Goal: Information Seeking & Learning: Learn about a topic

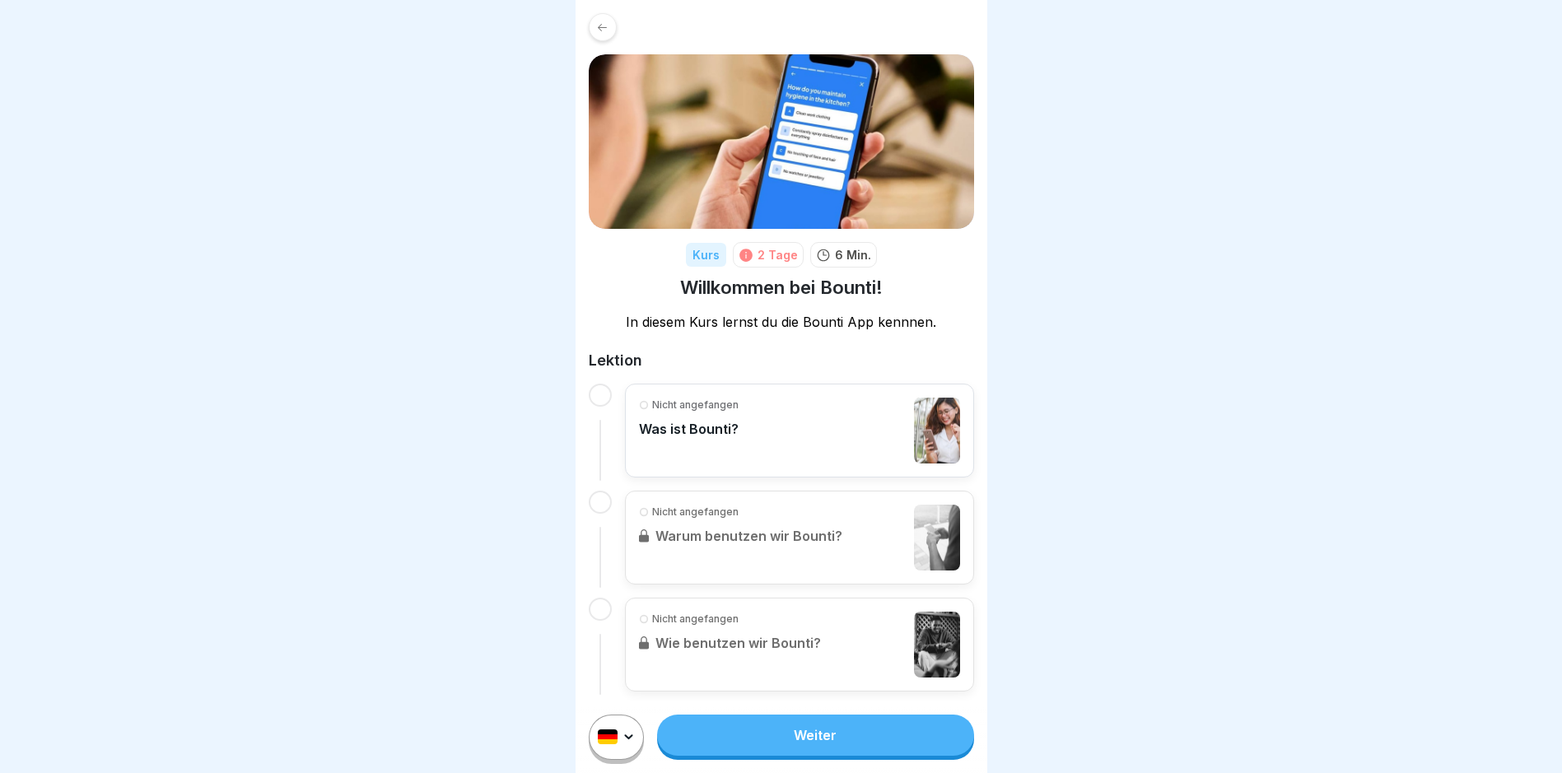
scroll to position [2, 0]
click at [801, 745] on link "Weiter" at bounding box center [815, 735] width 316 height 41
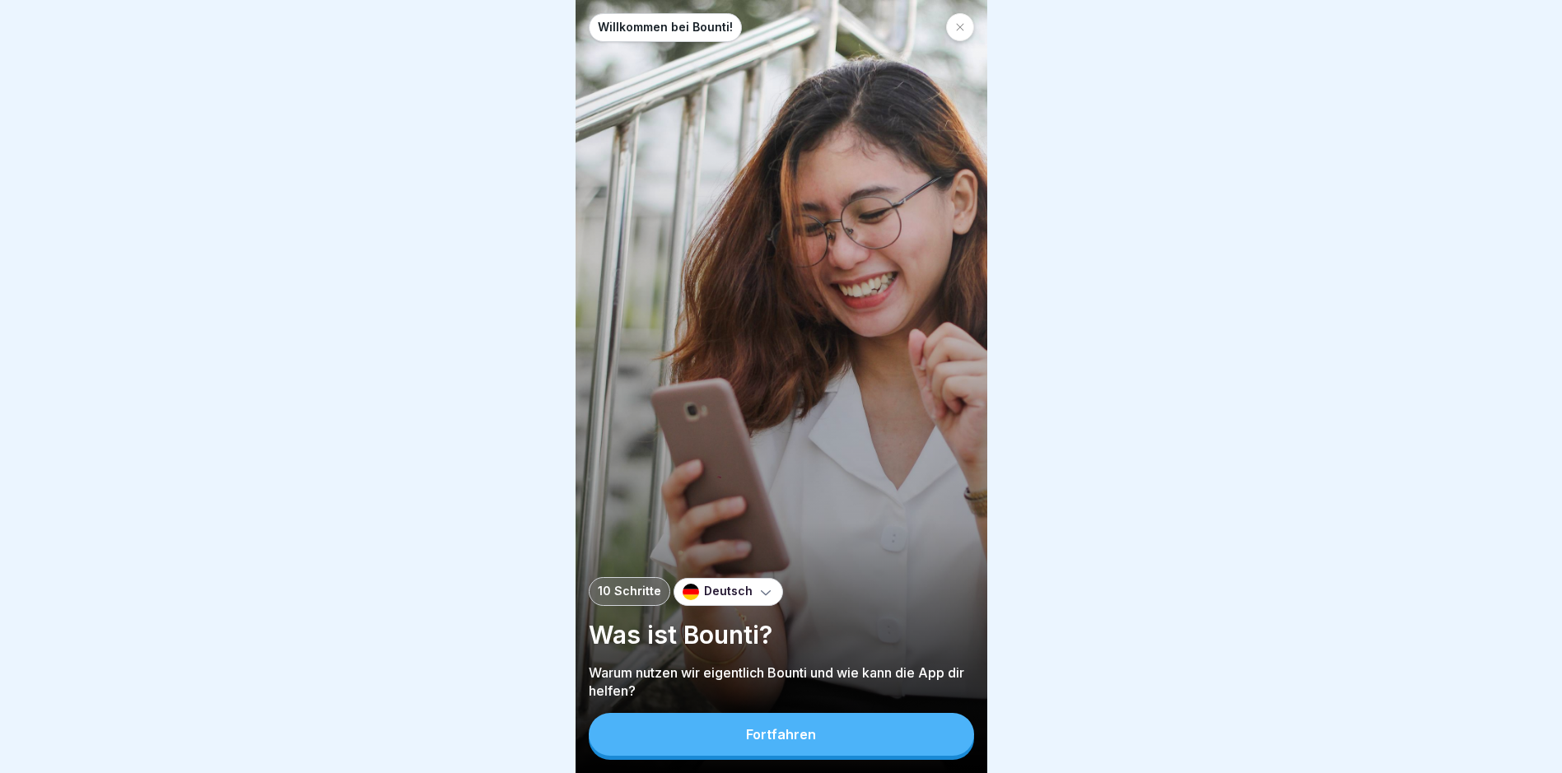
scroll to position [12, 0]
click at [761, 727] on button "Fortfahren" at bounding box center [781, 734] width 385 height 43
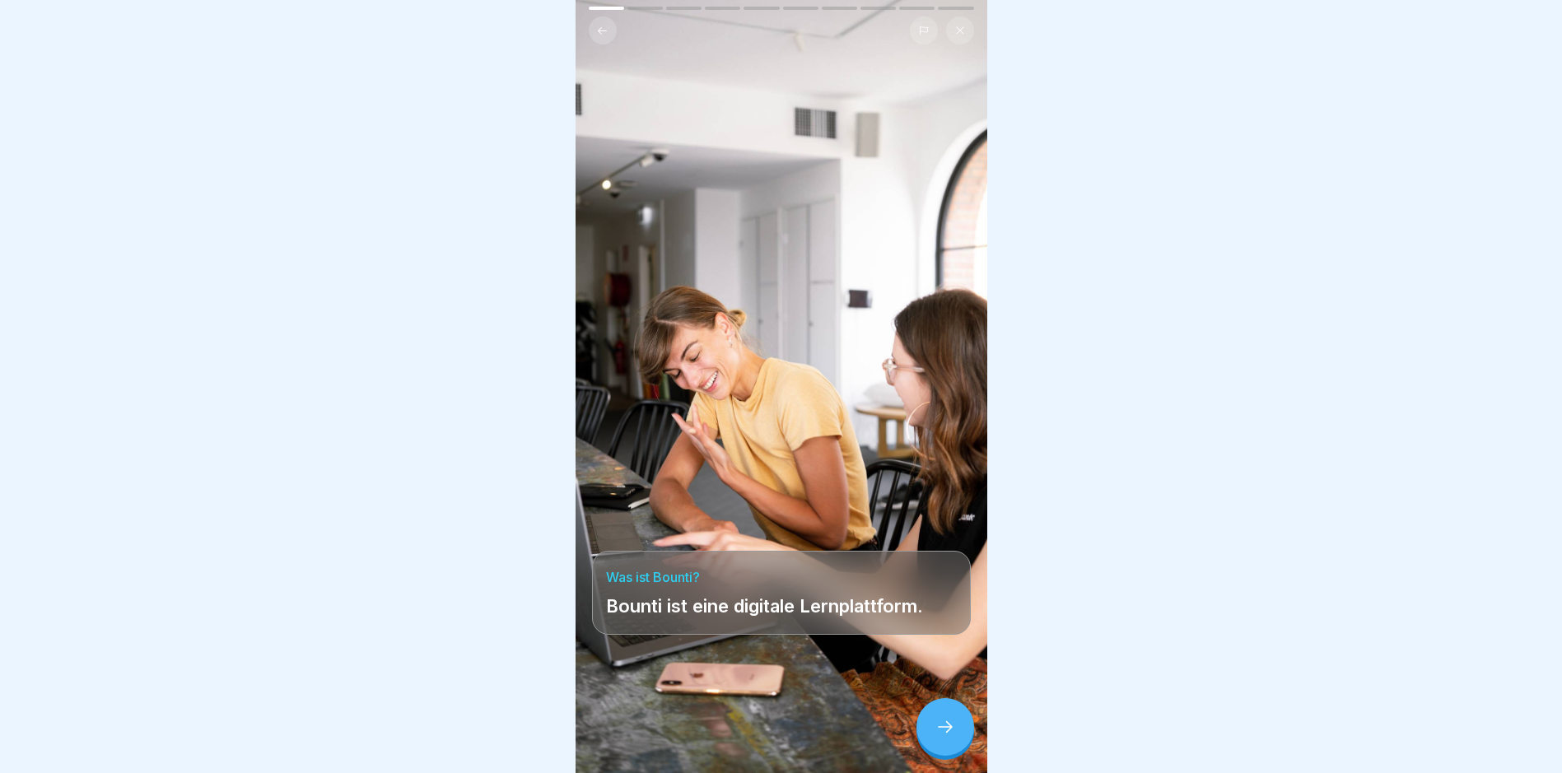
click at [945, 734] on icon at bounding box center [946, 727] width 20 height 20
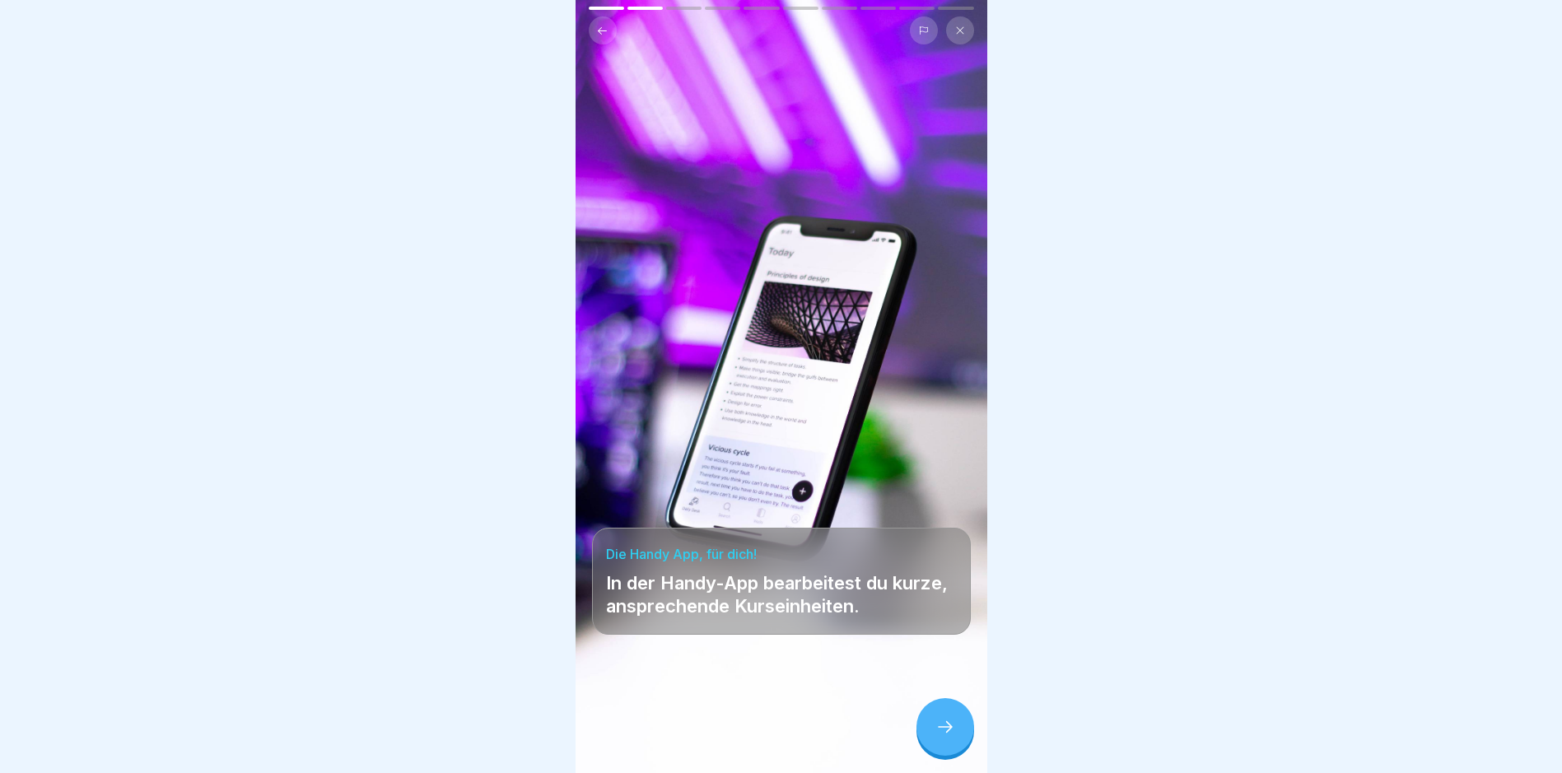
click at [941, 730] on icon at bounding box center [946, 727] width 20 height 20
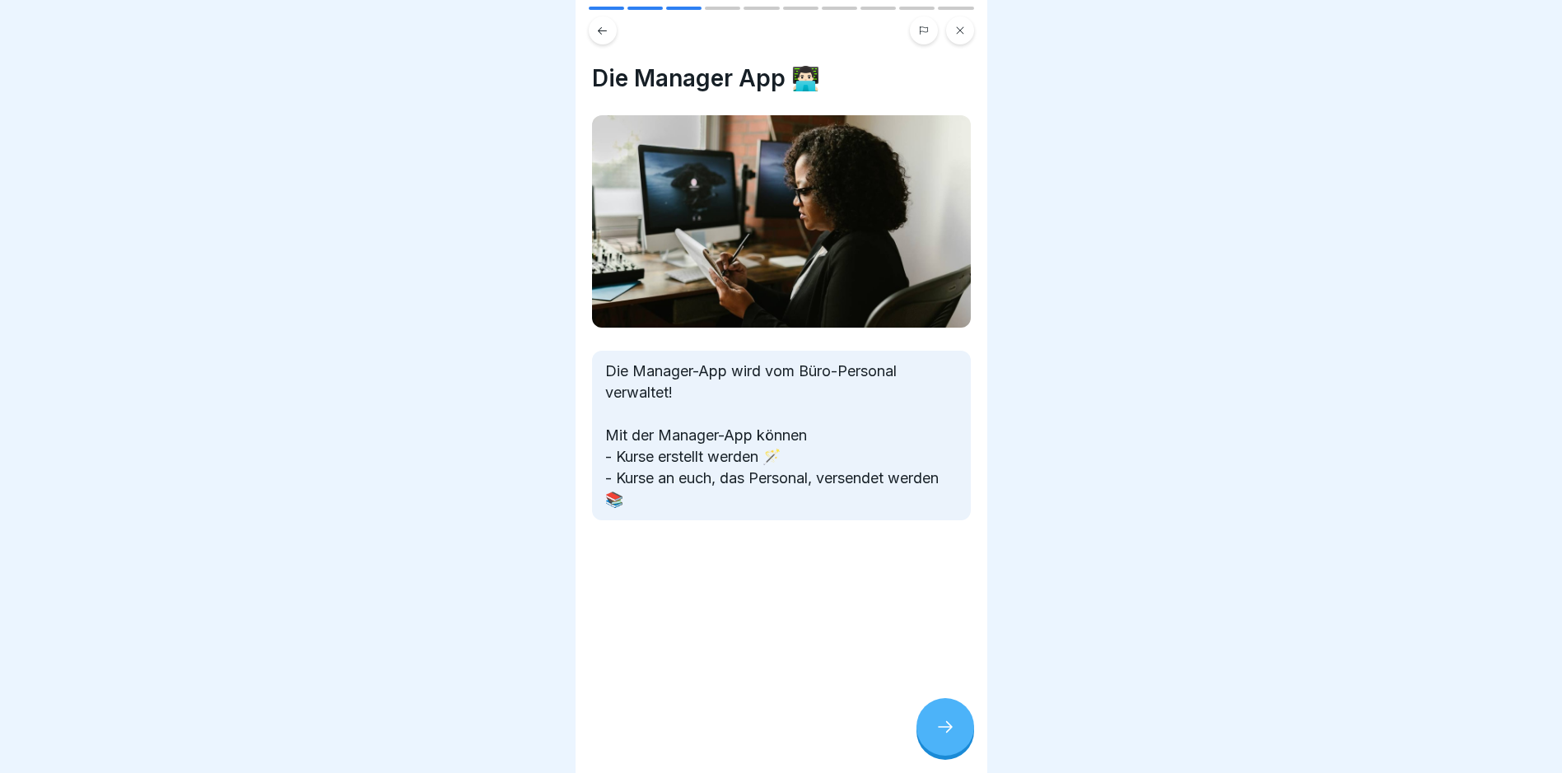
click at [945, 723] on icon at bounding box center [946, 727] width 20 height 20
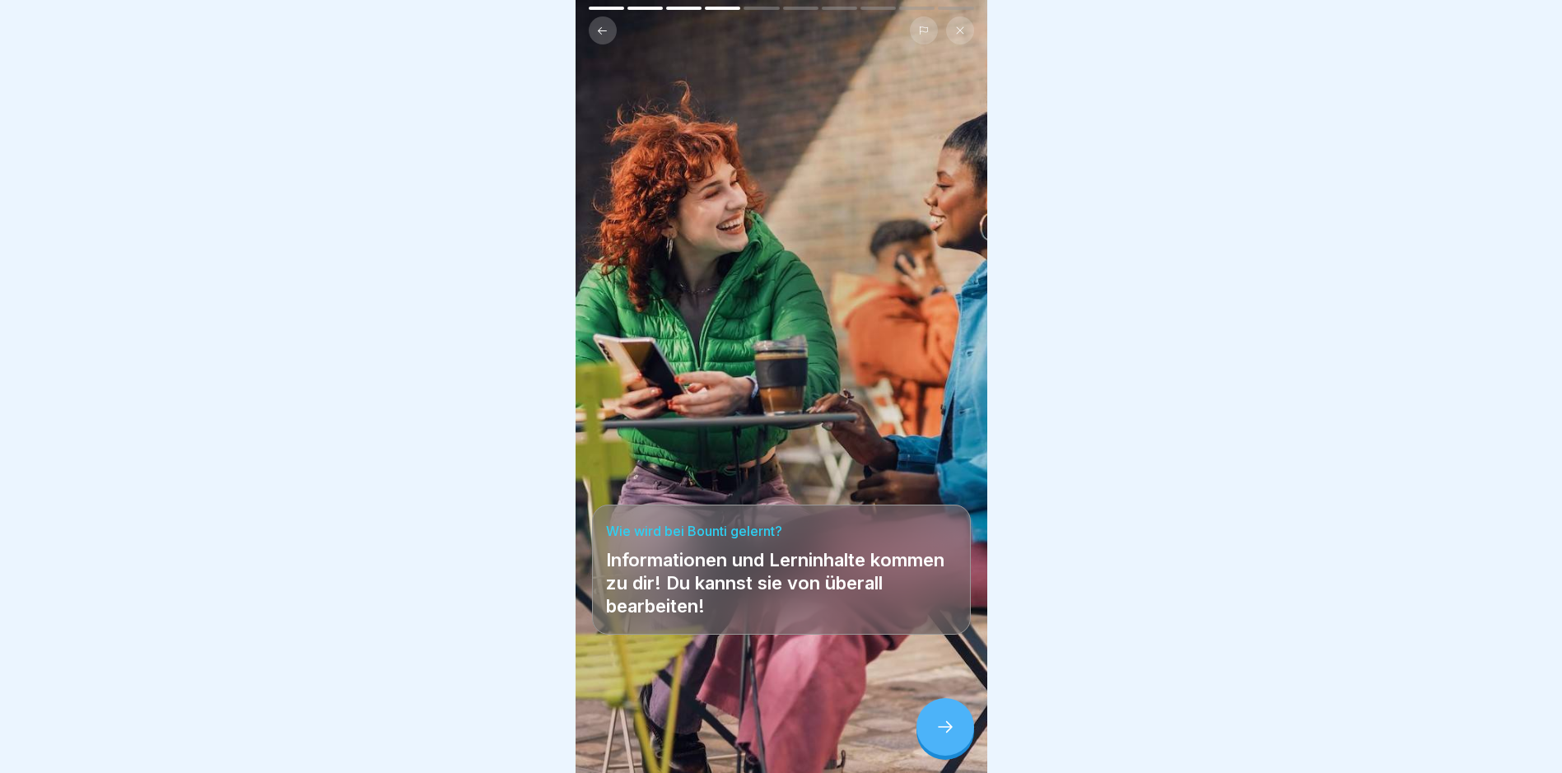
click at [943, 723] on icon at bounding box center [946, 727] width 20 height 20
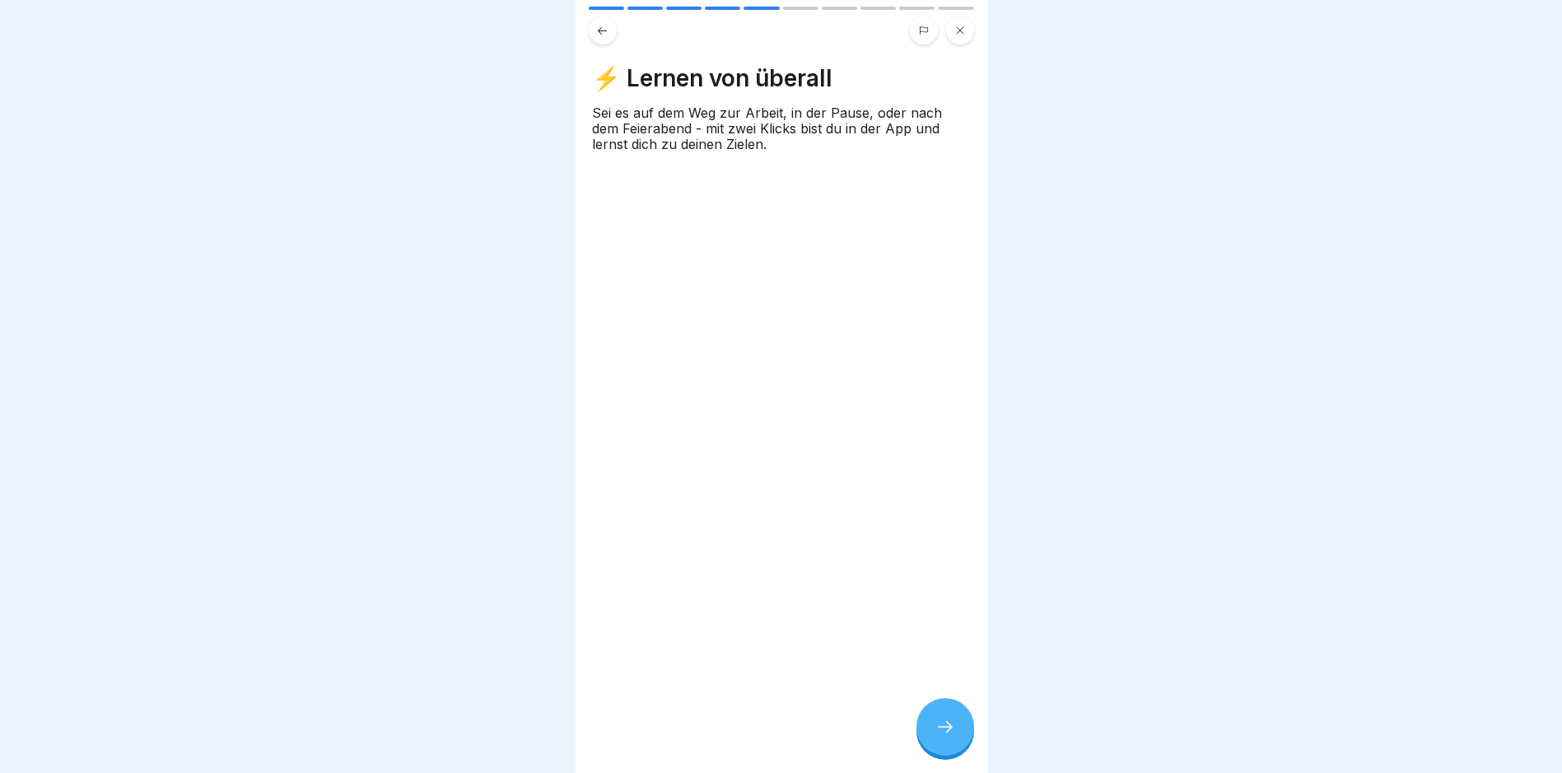
click at [943, 723] on icon at bounding box center [946, 727] width 20 height 20
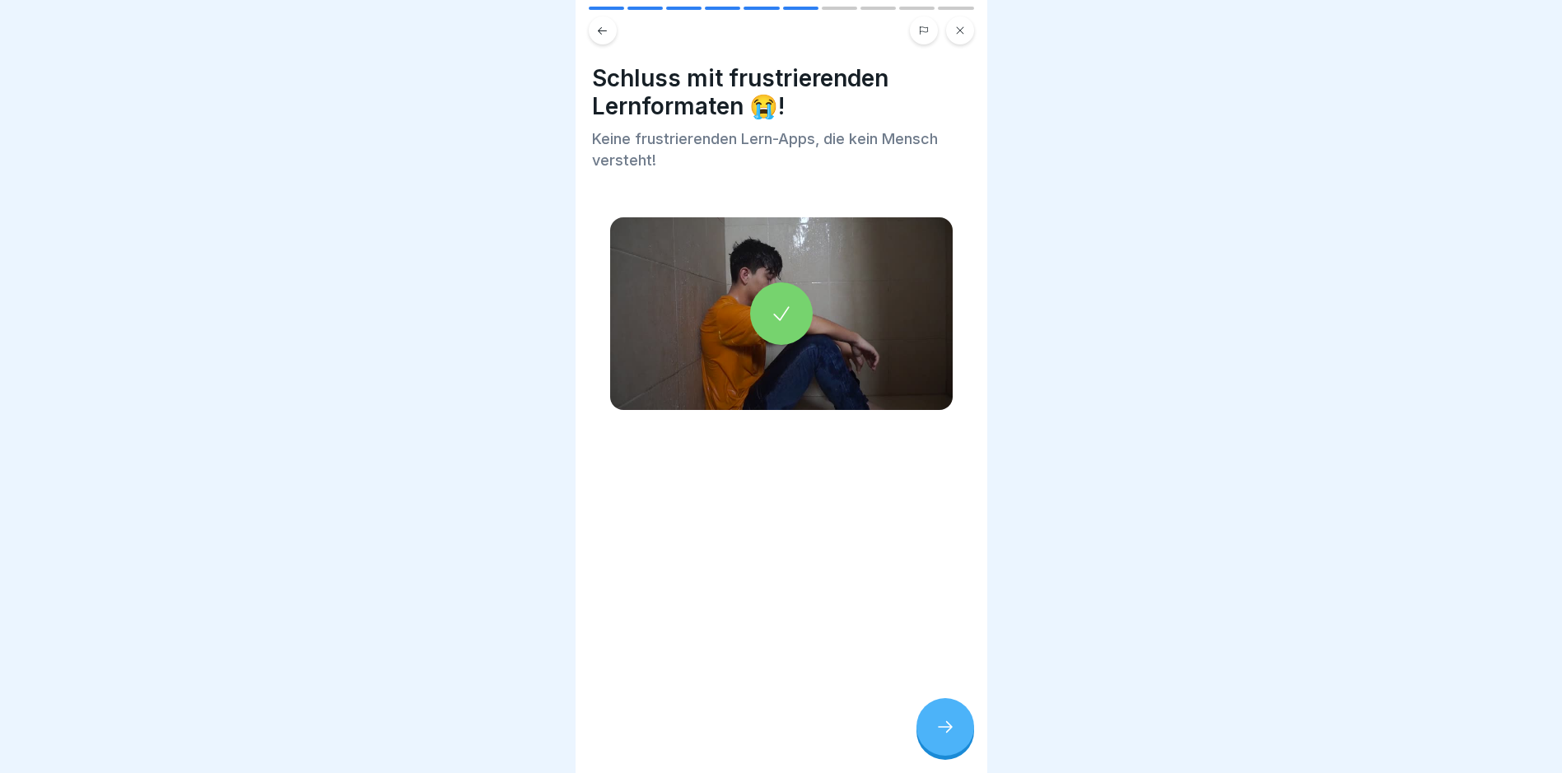
click at [943, 723] on icon at bounding box center [946, 727] width 20 height 20
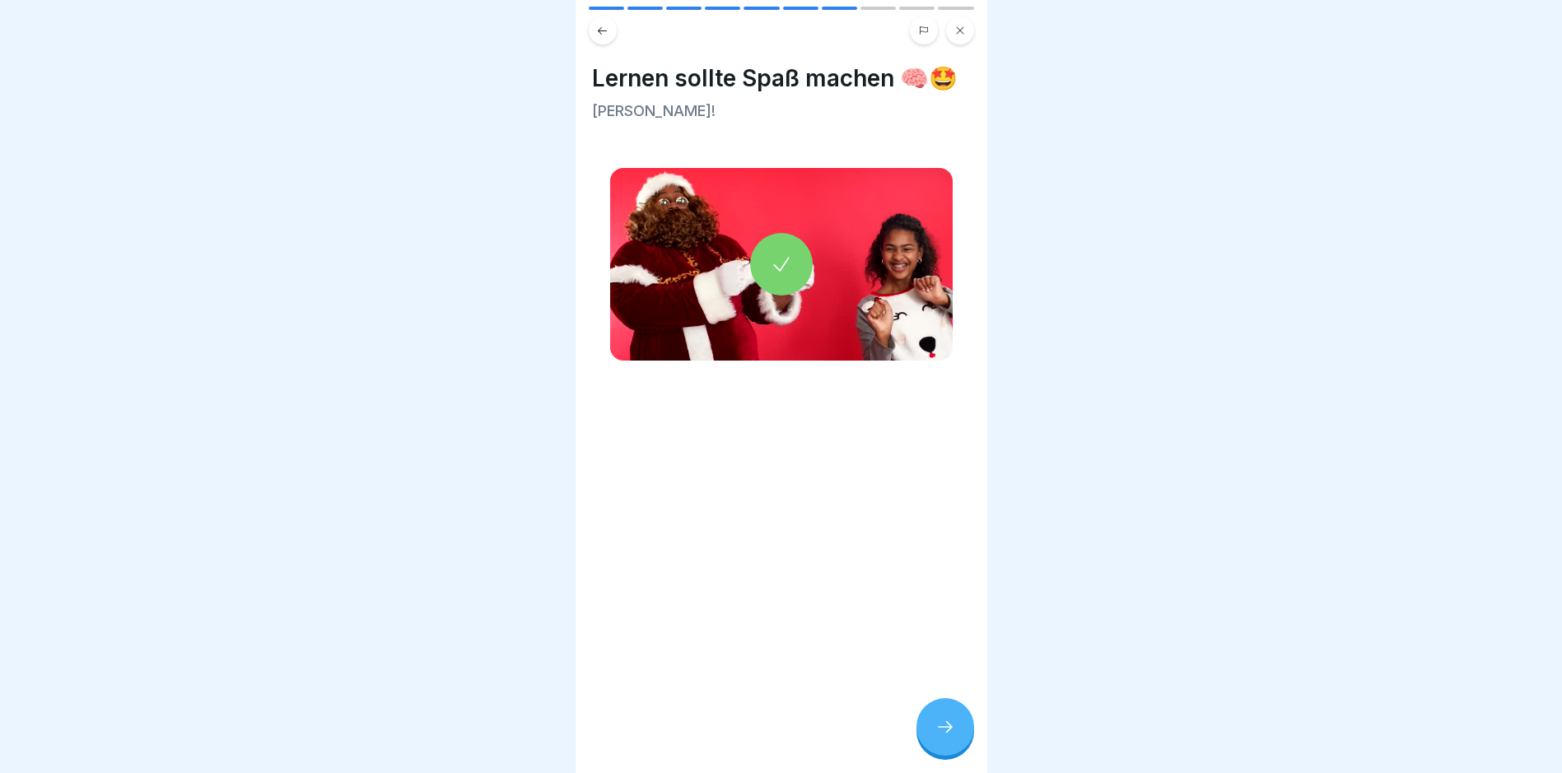
click at [943, 723] on icon at bounding box center [946, 727] width 20 height 20
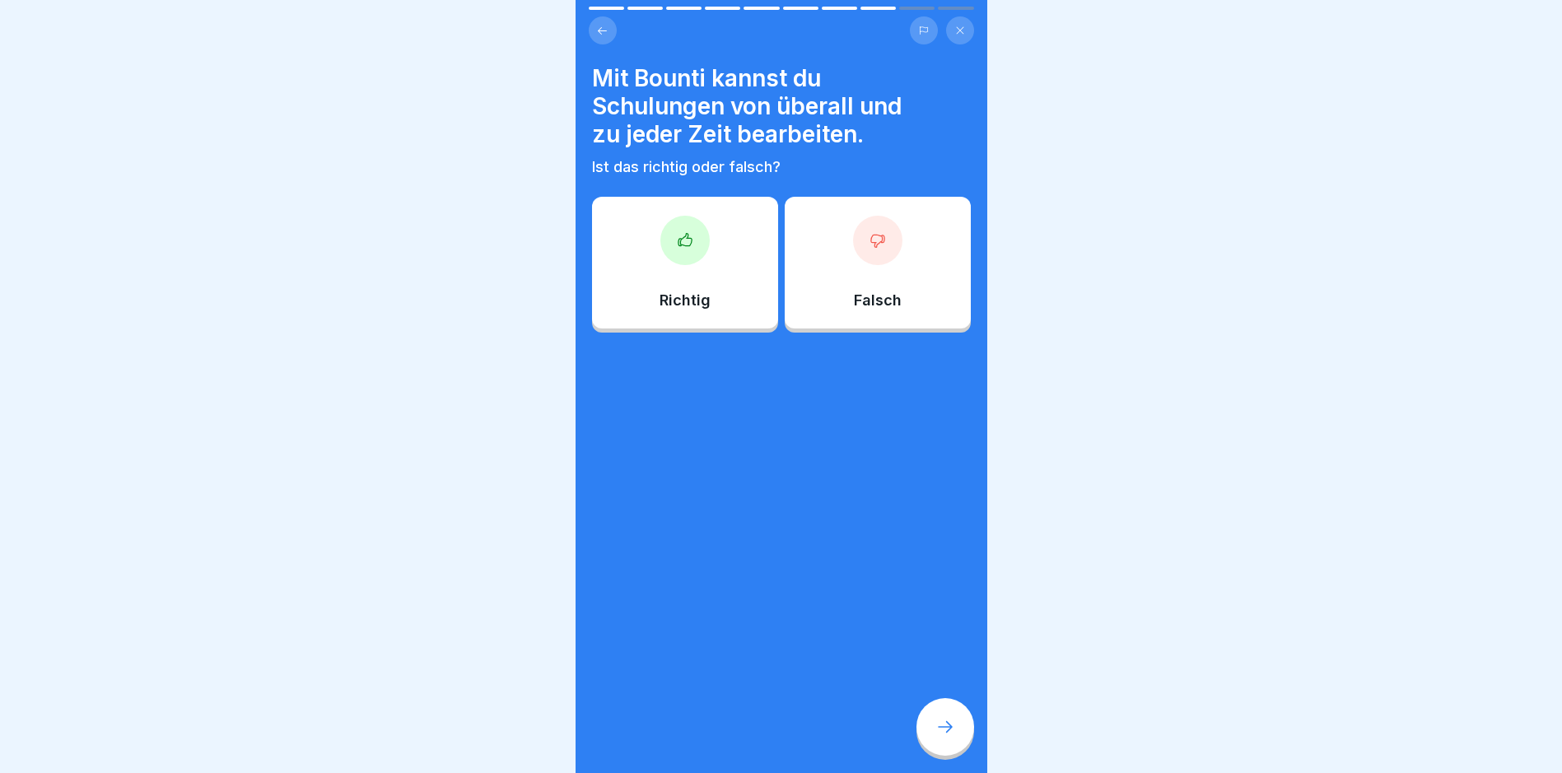
click at [668, 217] on div at bounding box center [685, 240] width 49 height 49
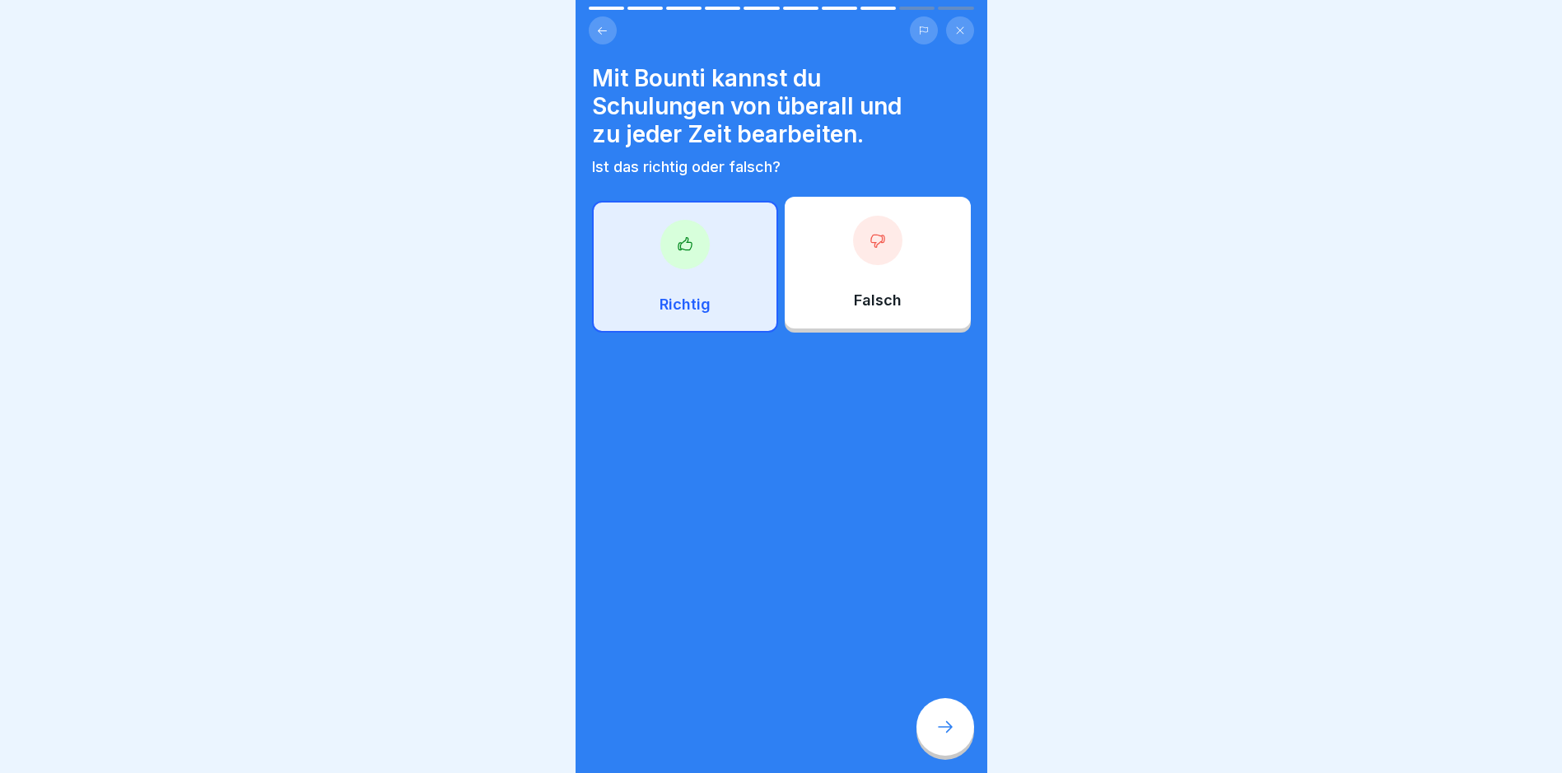
click at [943, 721] on icon at bounding box center [946, 727] width 20 height 20
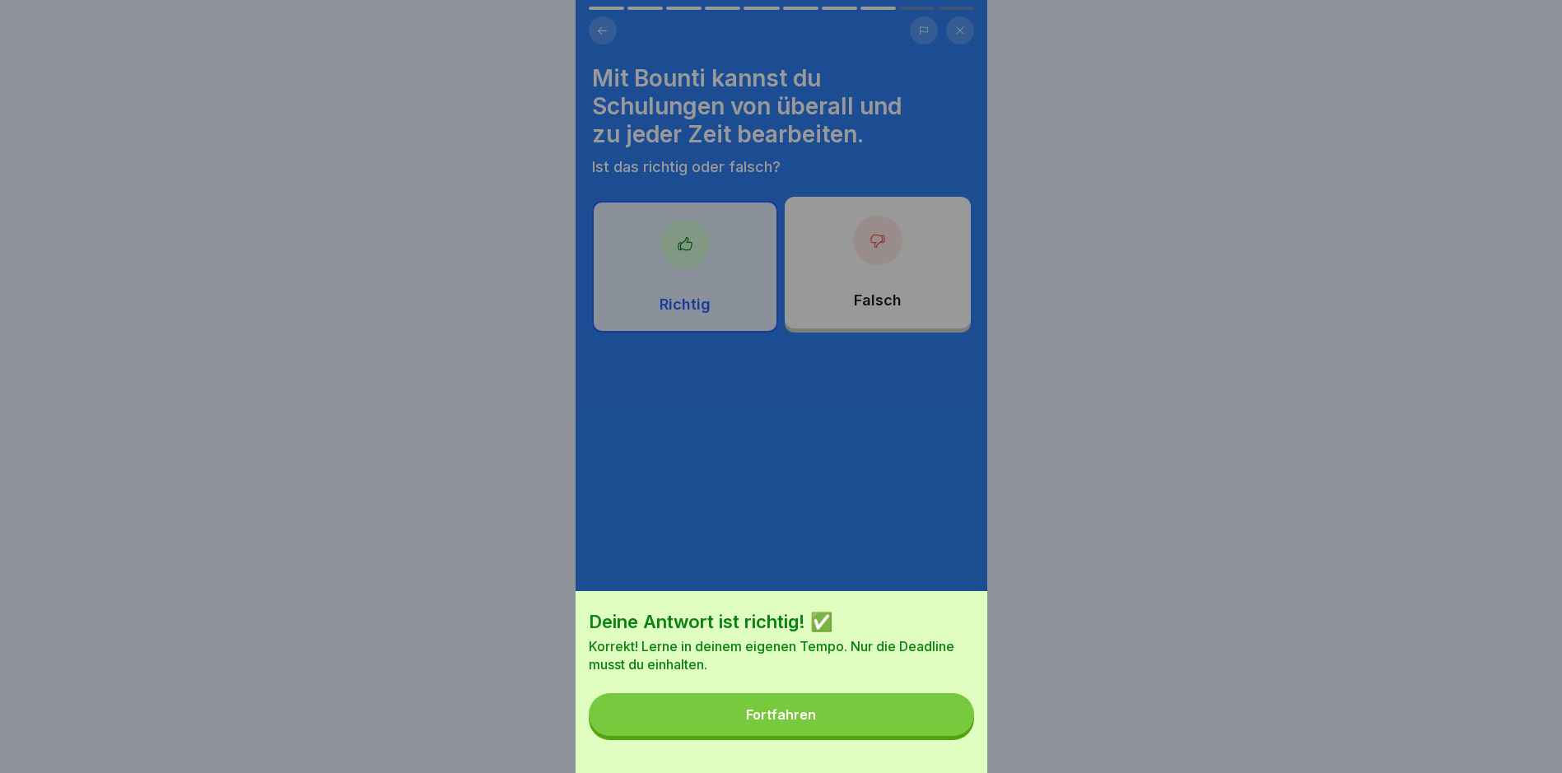
click at [913, 730] on button "Fortfahren" at bounding box center [781, 714] width 385 height 43
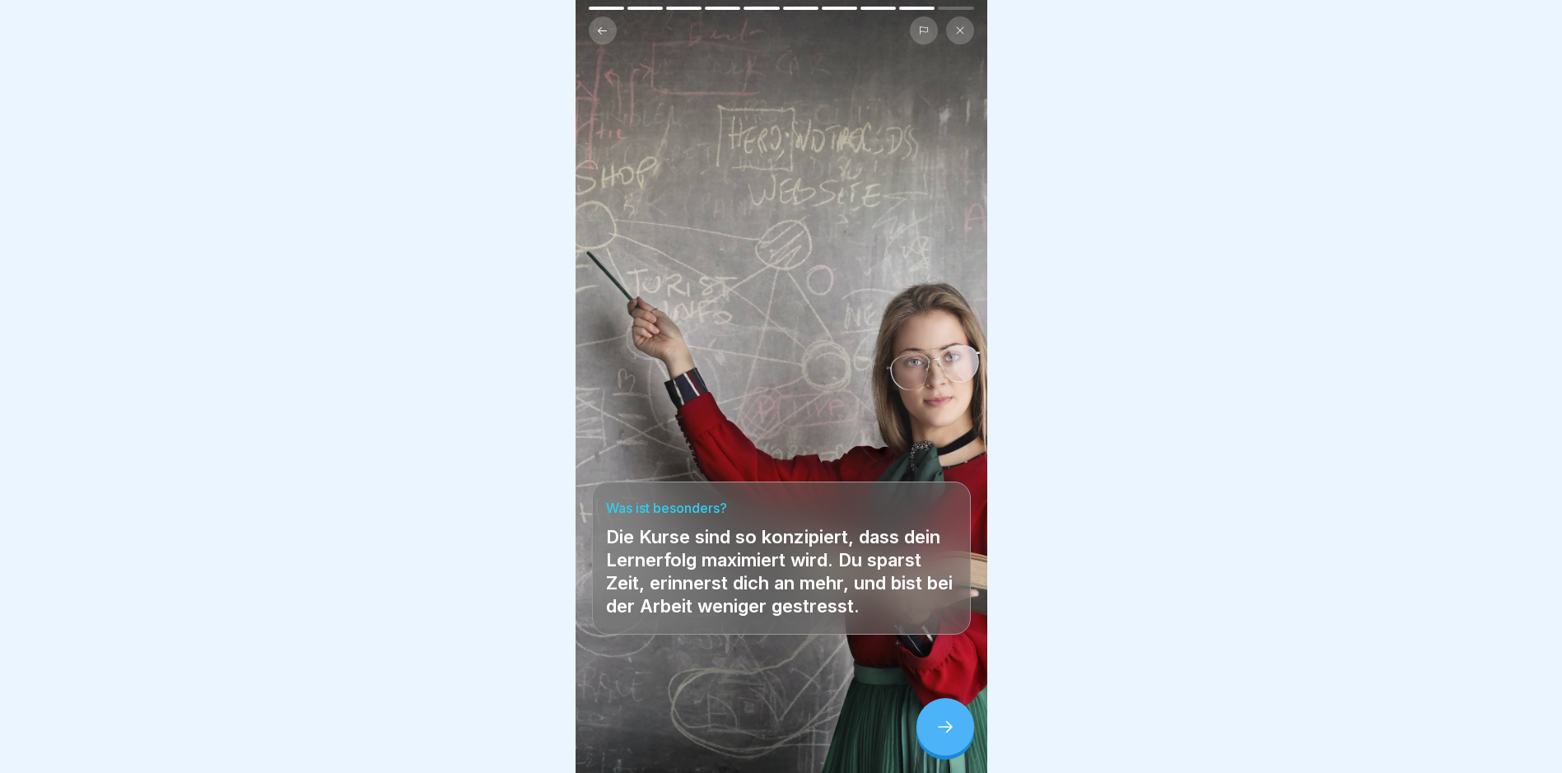
click at [936, 721] on icon at bounding box center [946, 727] width 20 height 20
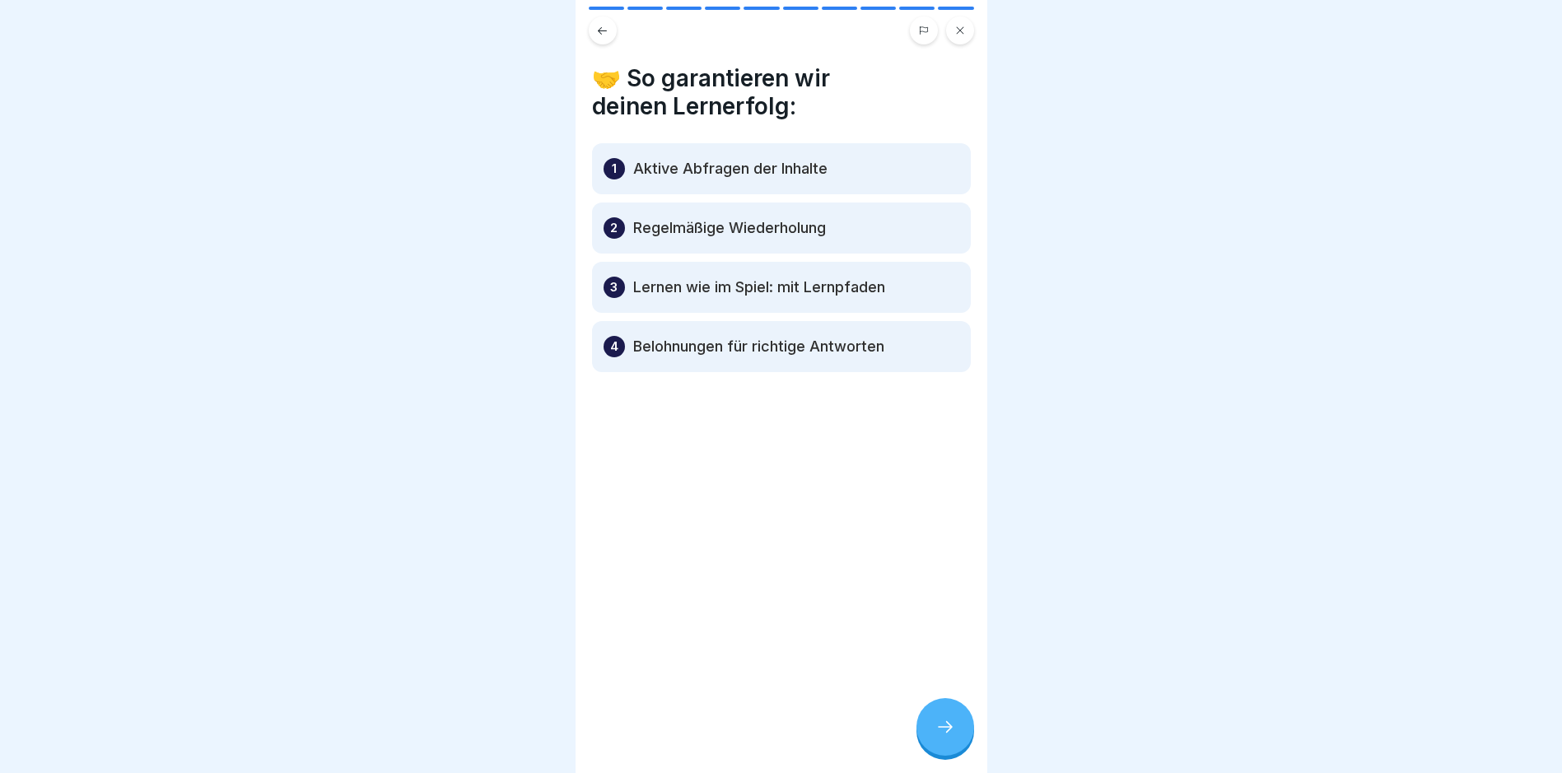
click at [952, 734] on icon at bounding box center [946, 727] width 20 height 20
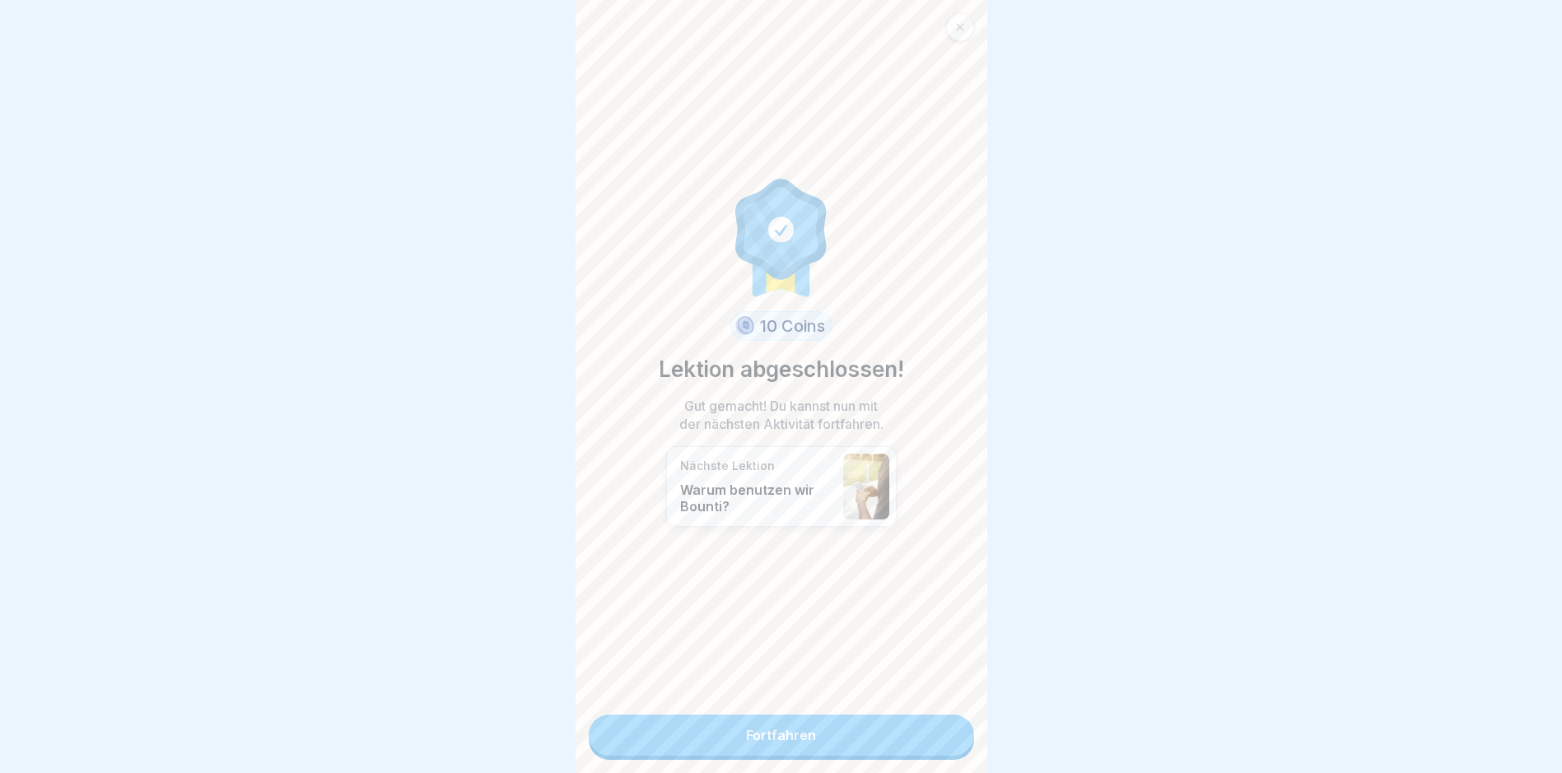
click at [762, 718] on link "Fortfahren" at bounding box center [781, 735] width 385 height 41
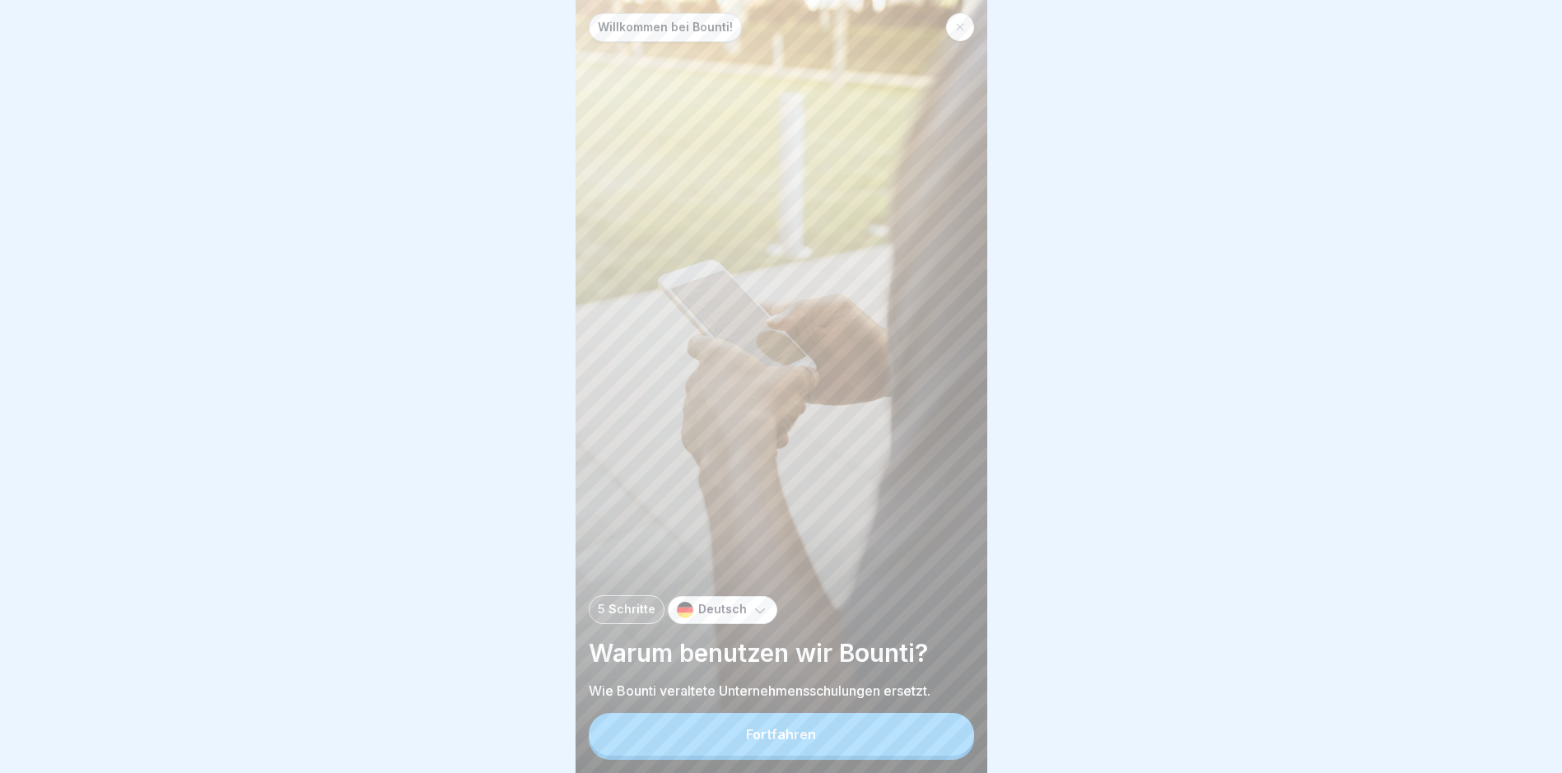
click at [776, 742] on div "Fortfahren" at bounding box center [781, 734] width 70 height 15
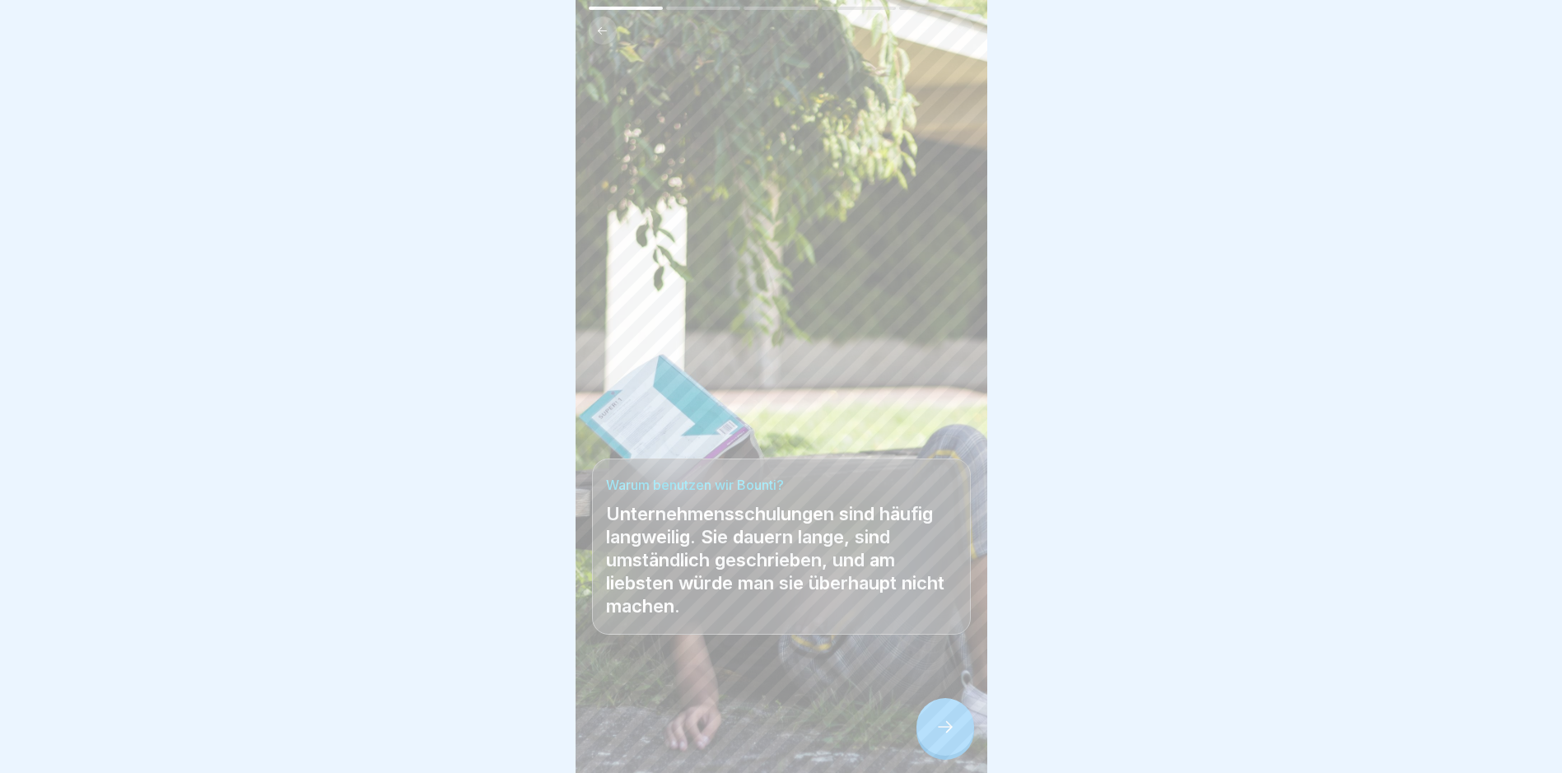
click at [943, 731] on icon at bounding box center [946, 727] width 20 height 20
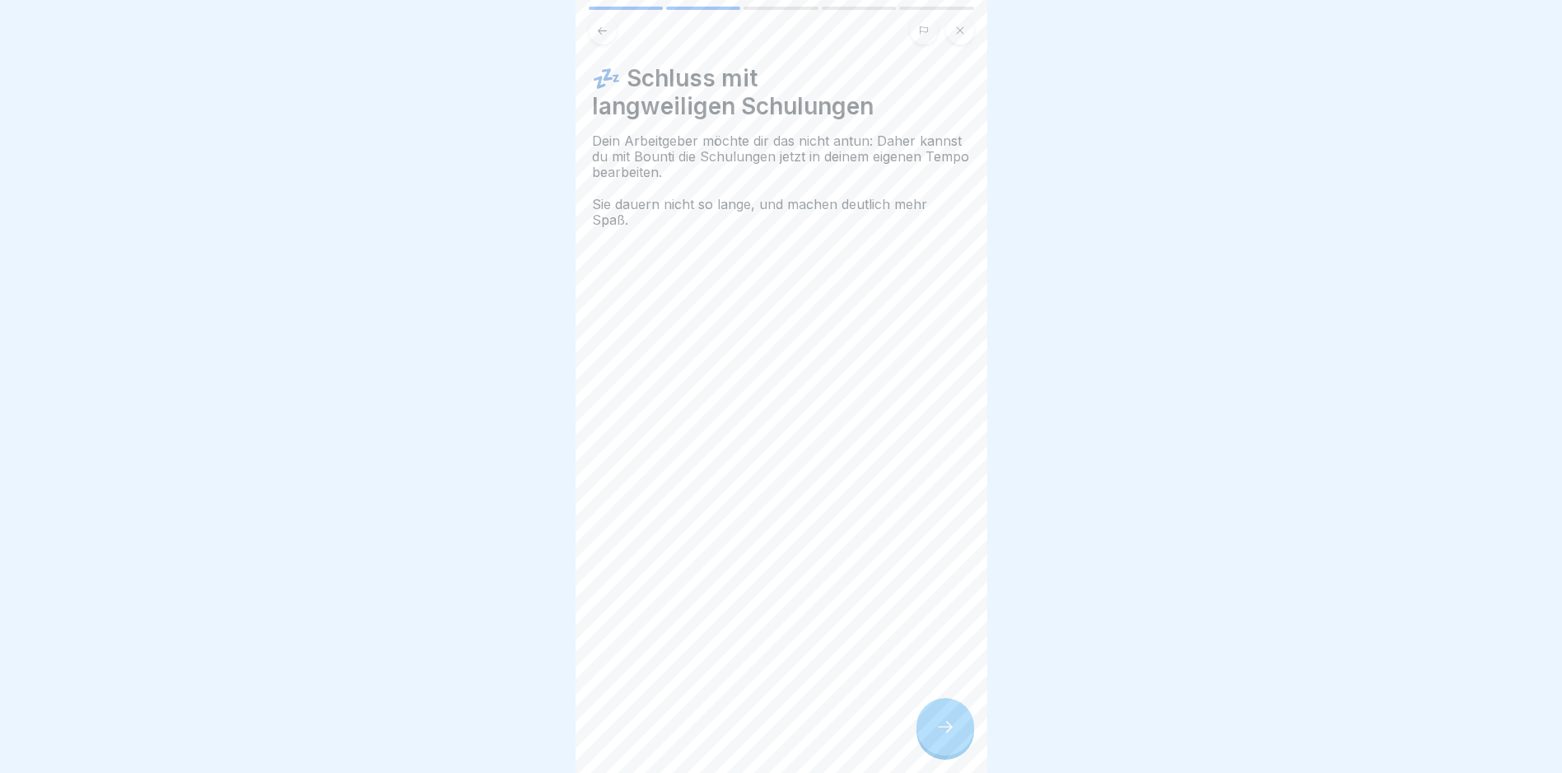
click at [941, 731] on div at bounding box center [946, 727] width 58 height 58
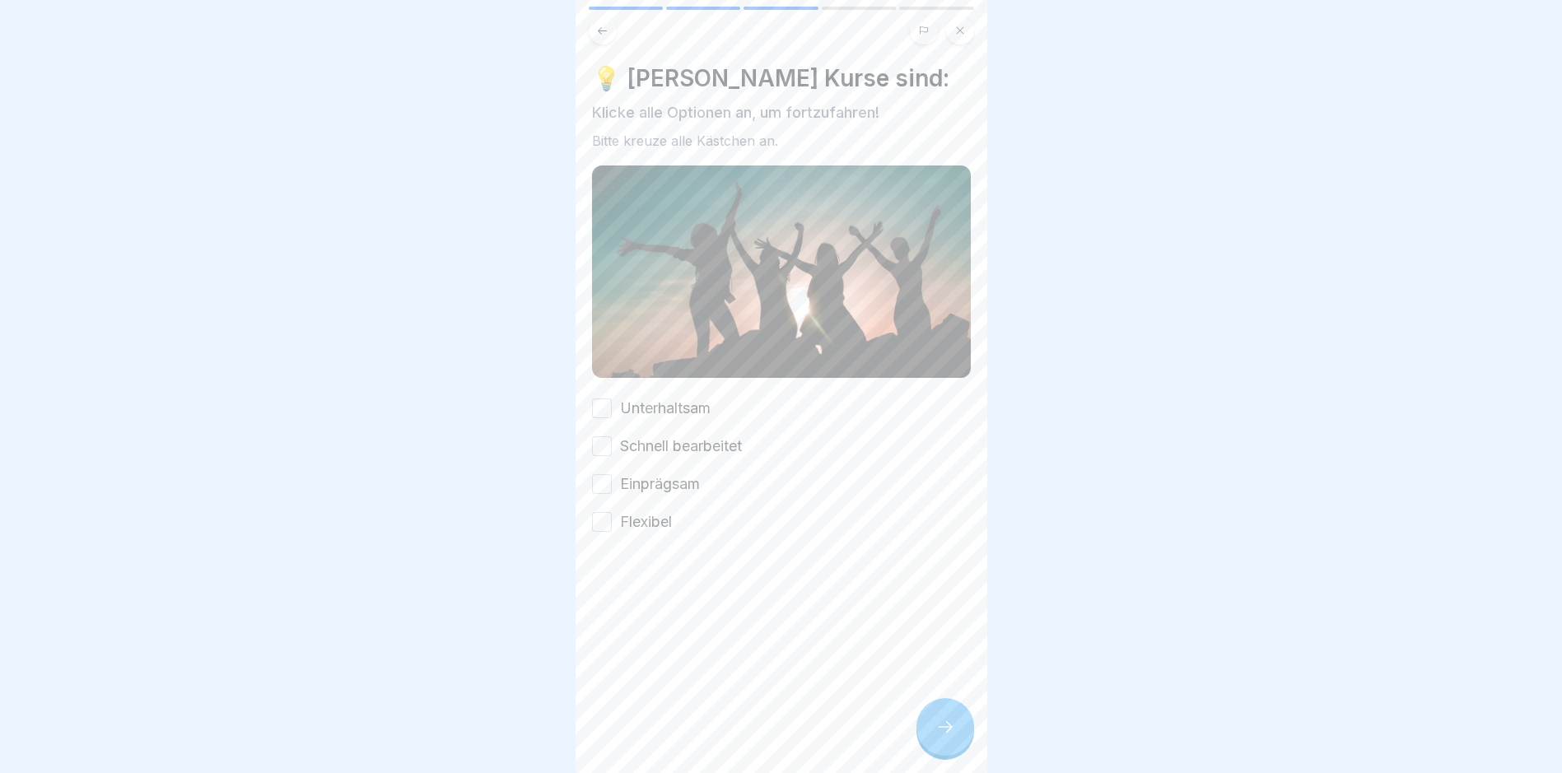
click at [596, 399] on button "Unterhaltsam" at bounding box center [602, 409] width 20 height 20
click at [601, 437] on button "Schnell bearbeitet" at bounding box center [602, 447] width 20 height 20
click at [607, 474] on button "Einprägsam" at bounding box center [602, 484] width 20 height 20
click at [603, 517] on button "Flexibel" at bounding box center [602, 522] width 20 height 20
click at [928, 741] on div at bounding box center [946, 727] width 58 height 58
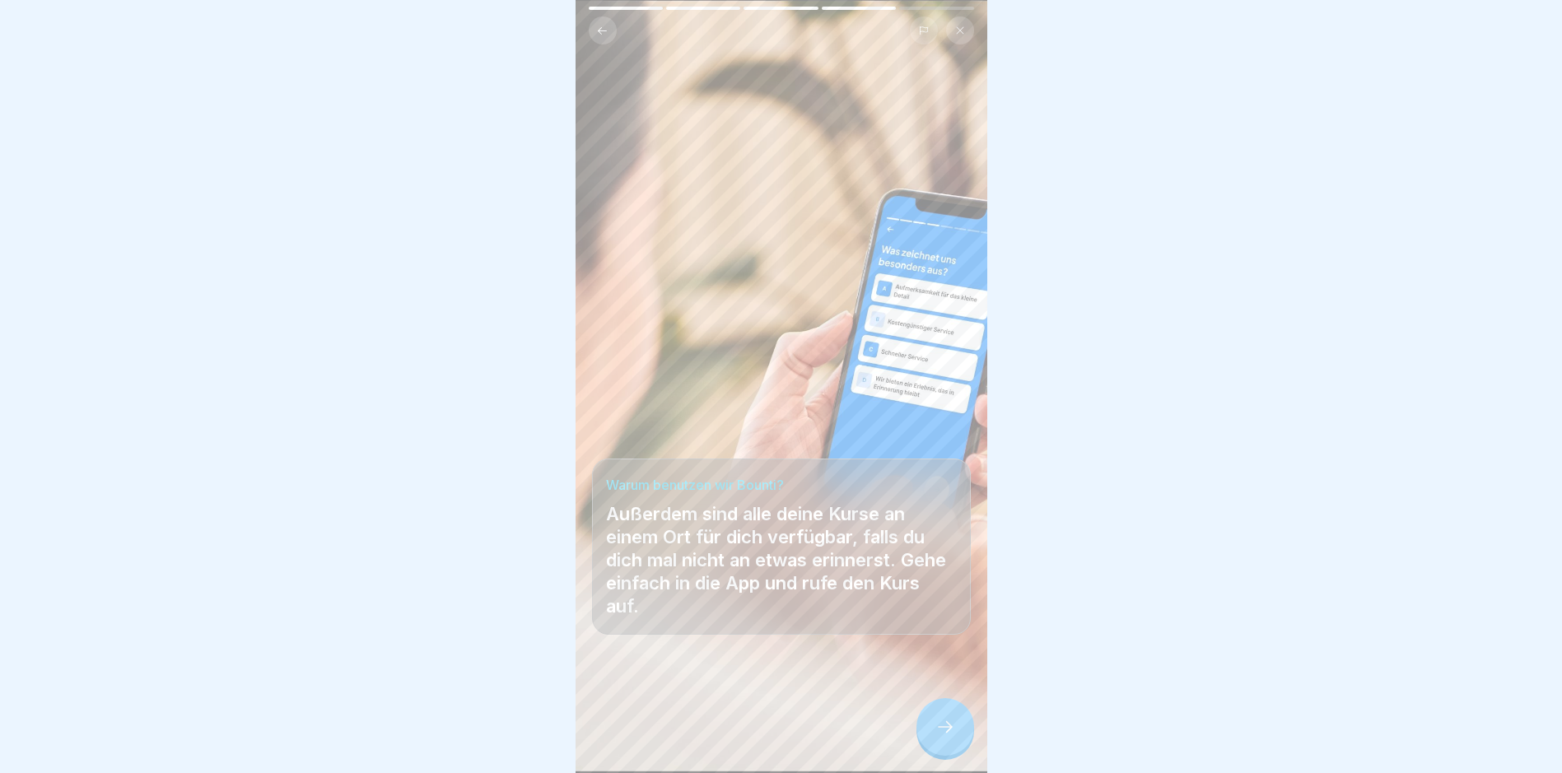
click at [942, 737] on icon at bounding box center [946, 727] width 20 height 20
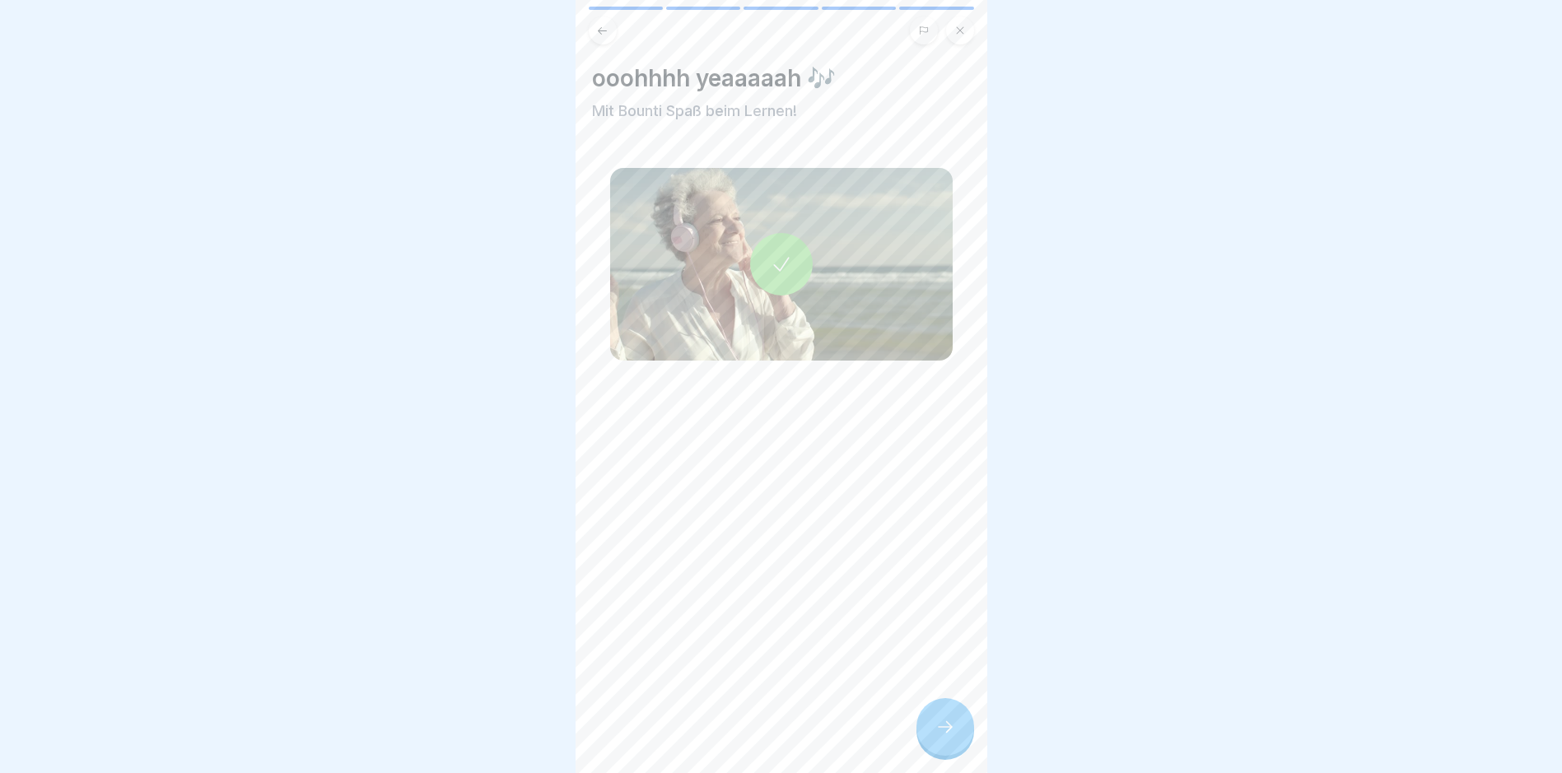
click at [943, 737] on icon at bounding box center [946, 727] width 20 height 20
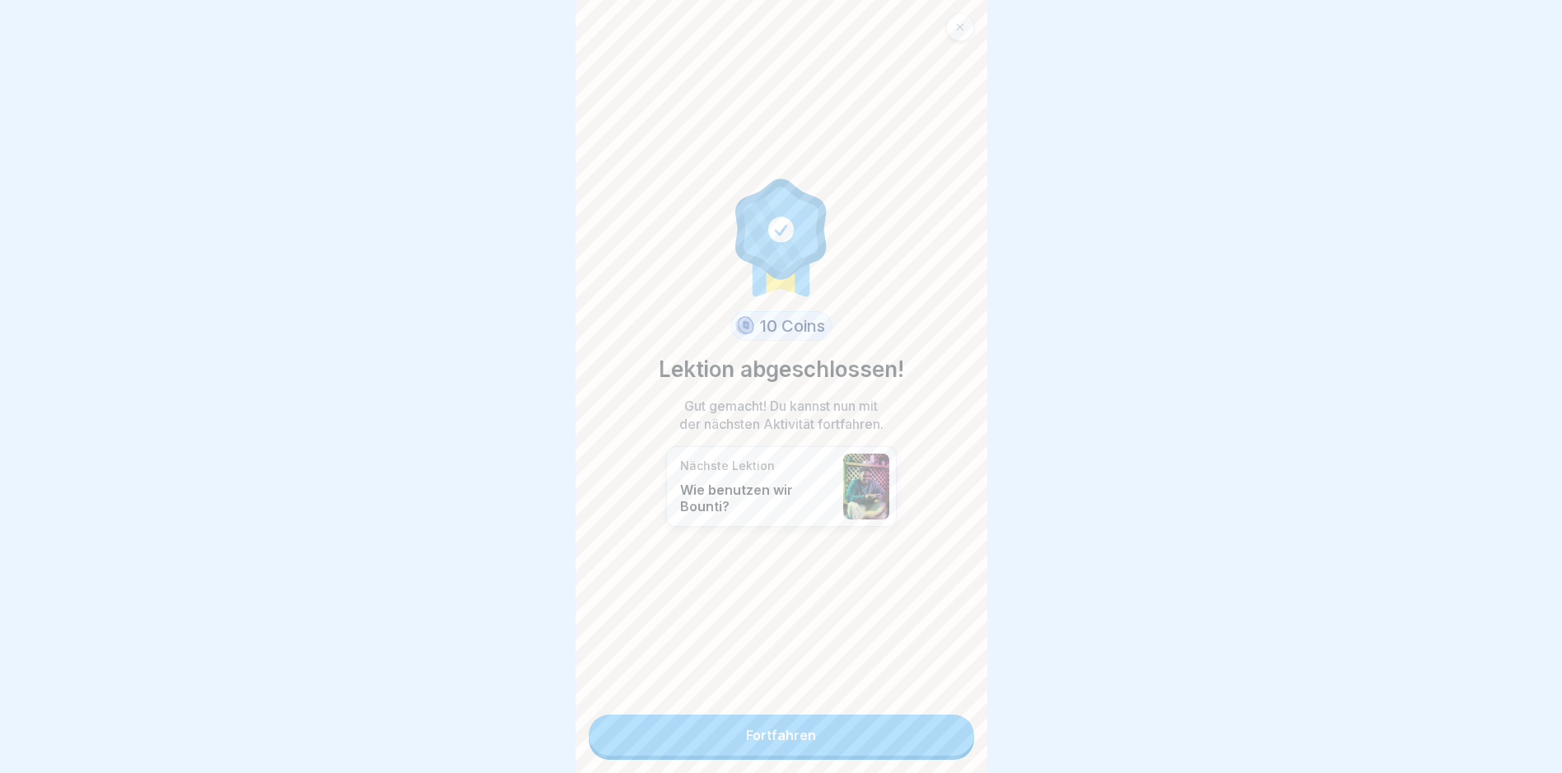
click at [913, 744] on link "Fortfahren" at bounding box center [781, 735] width 385 height 41
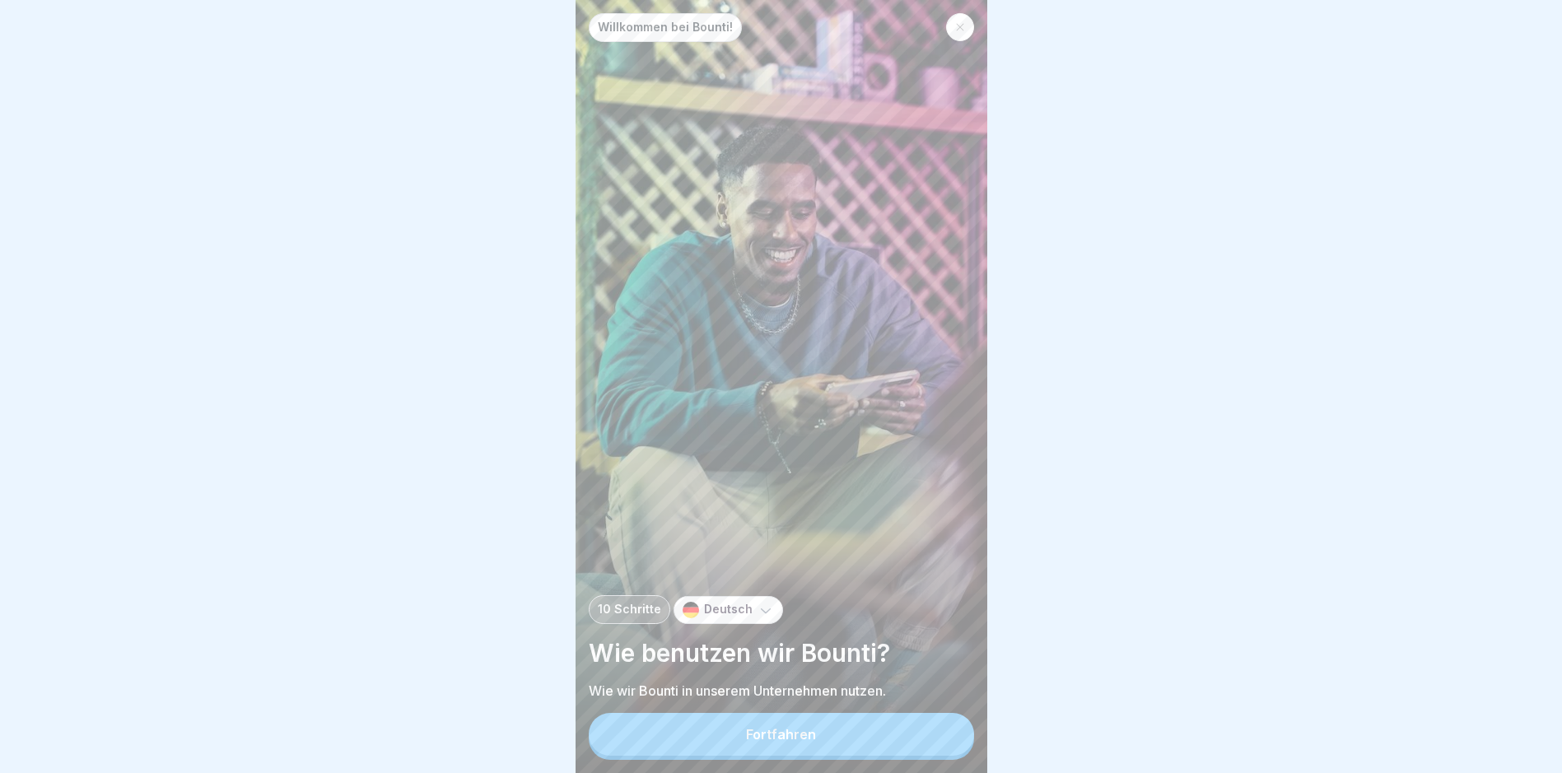
click at [909, 740] on button "Fortfahren" at bounding box center [781, 734] width 385 height 43
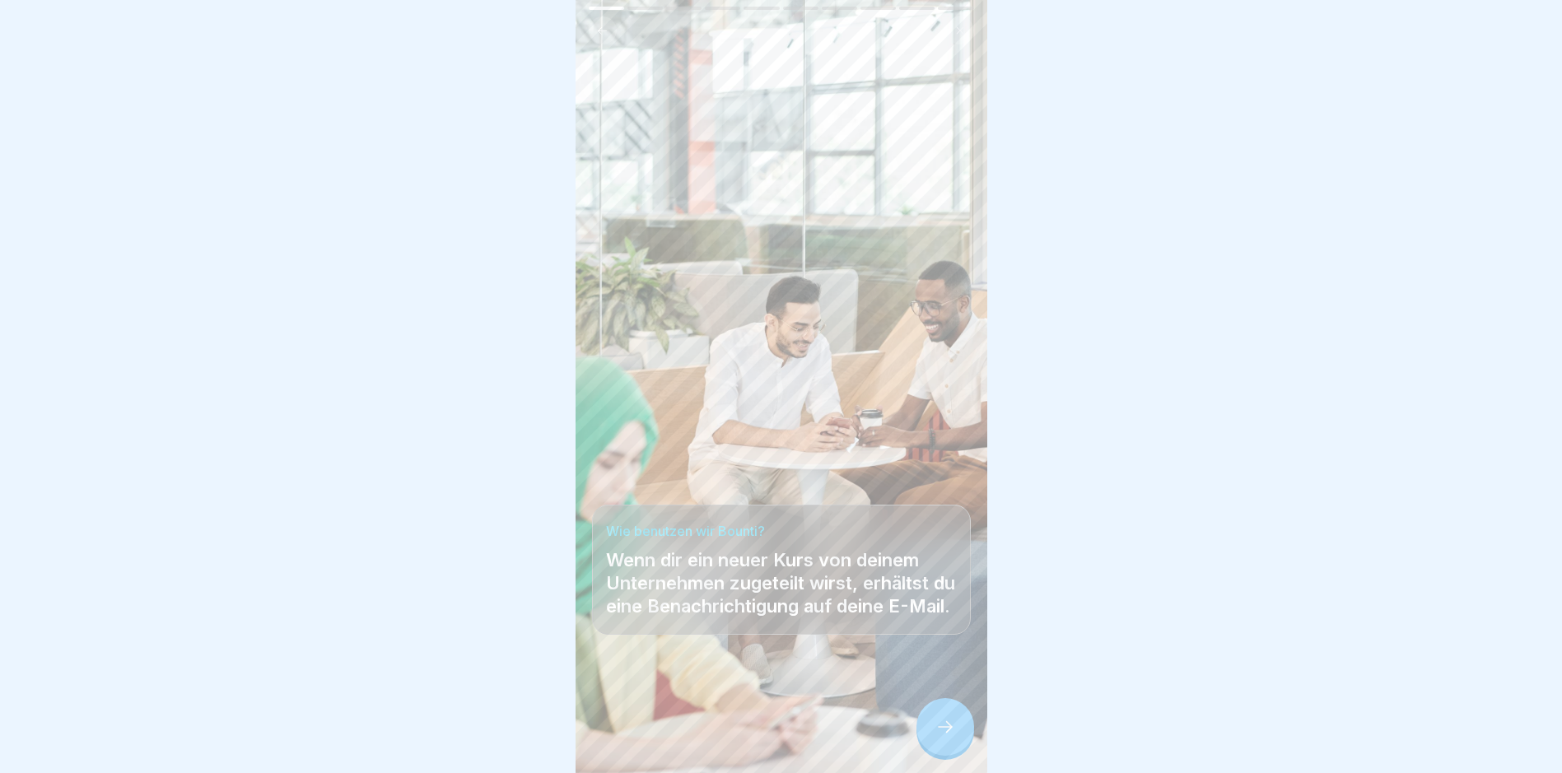
click at [950, 726] on div at bounding box center [946, 727] width 58 height 58
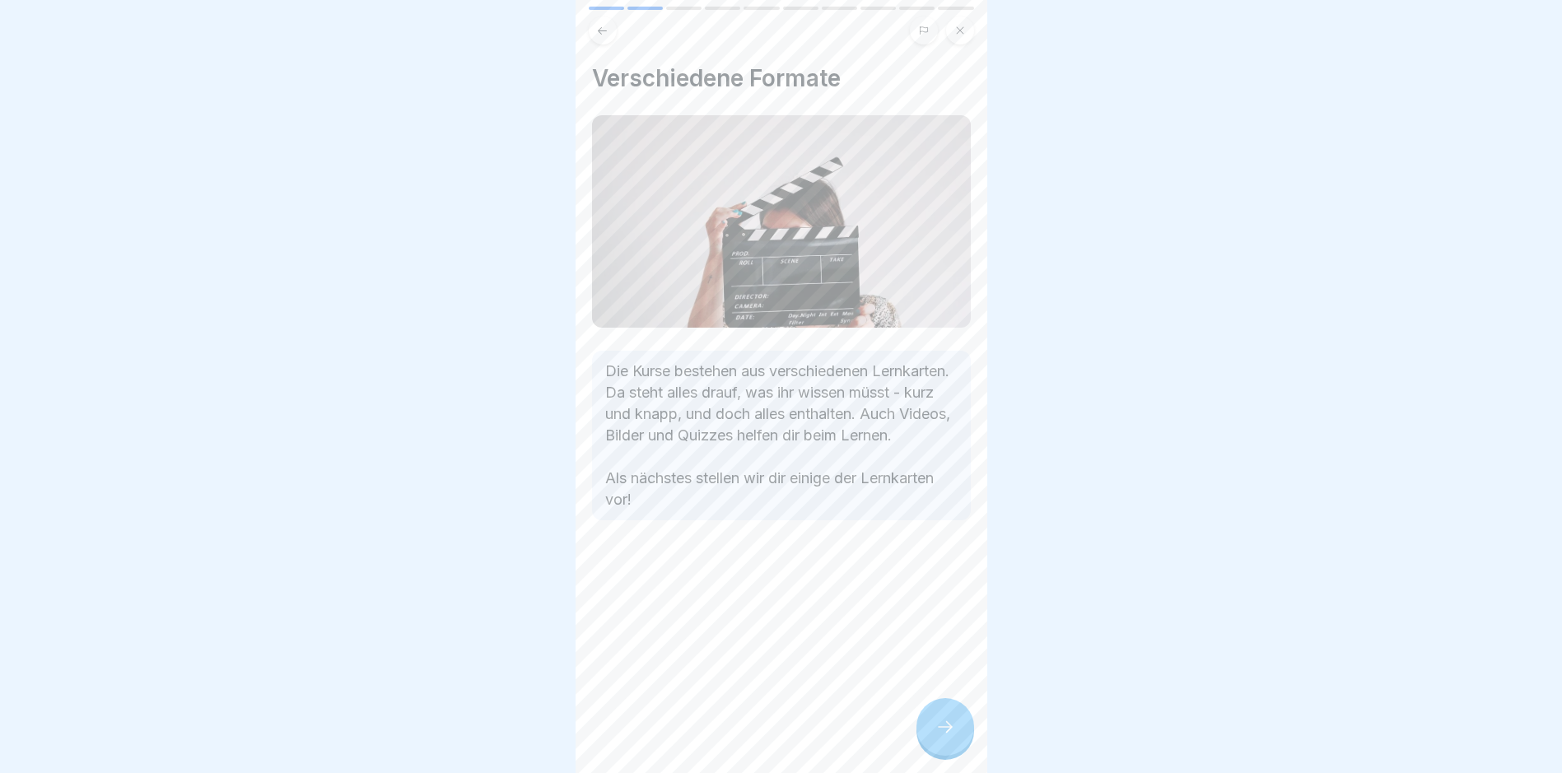
click at [943, 730] on div at bounding box center [946, 727] width 58 height 58
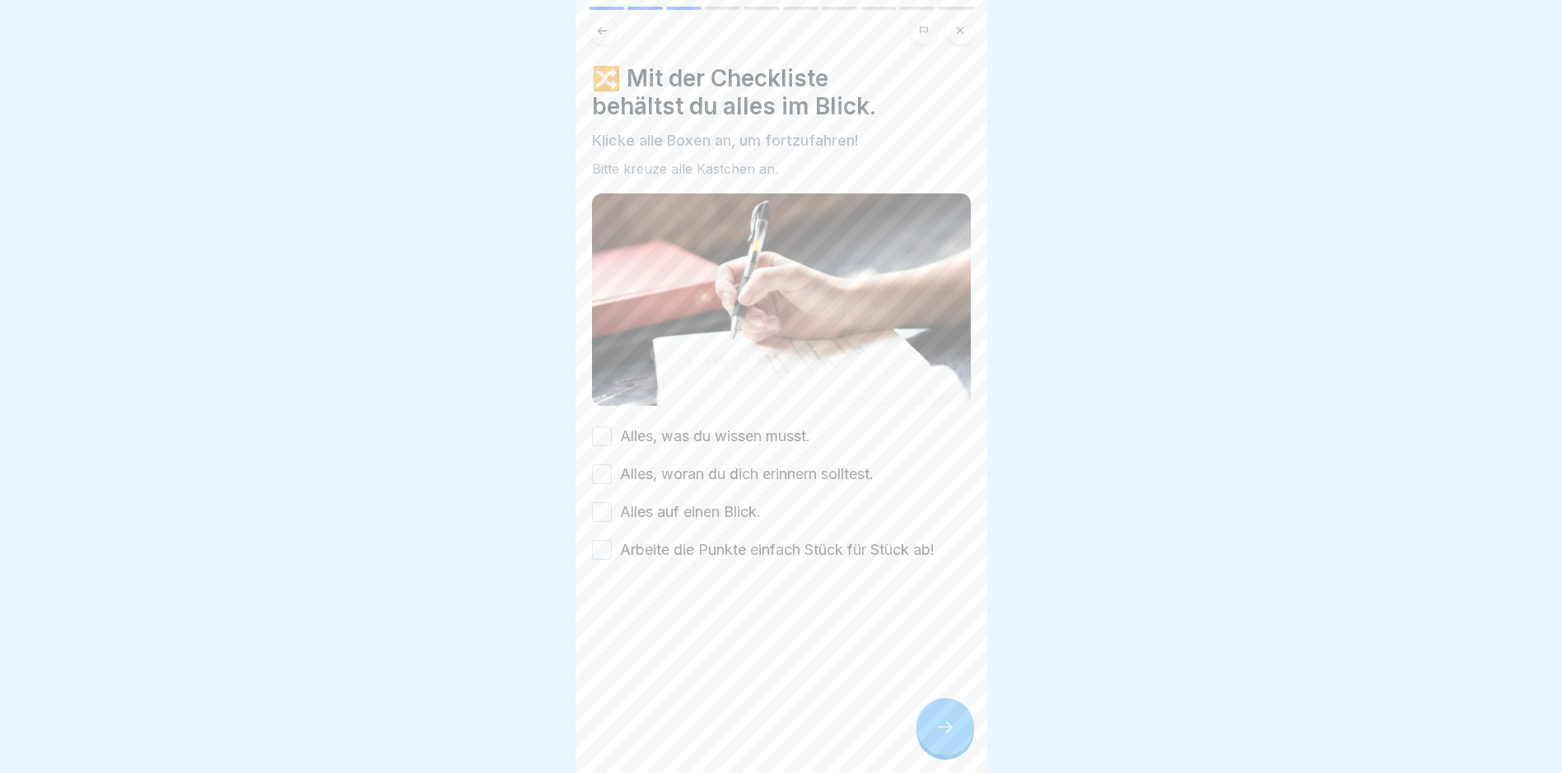
click at [600, 427] on button "Alles, was du wissen musst." at bounding box center [602, 437] width 20 height 20
click at [605, 473] on button "Alles, woran du dich erinnern solltest." at bounding box center [602, 475] width 20 height 20
click at [607, 503] on button "Alles auf einen Blick." at bounding box center [602, 512] width 20 height 20
click at [606, 540] on button "Arbeite die Punkte einfach Stück für Stück ab!" at bounding box center [602, 550] width 20 height 20
click at [940, 737] on icon at bounding box center [946, 727] width 20 height 20
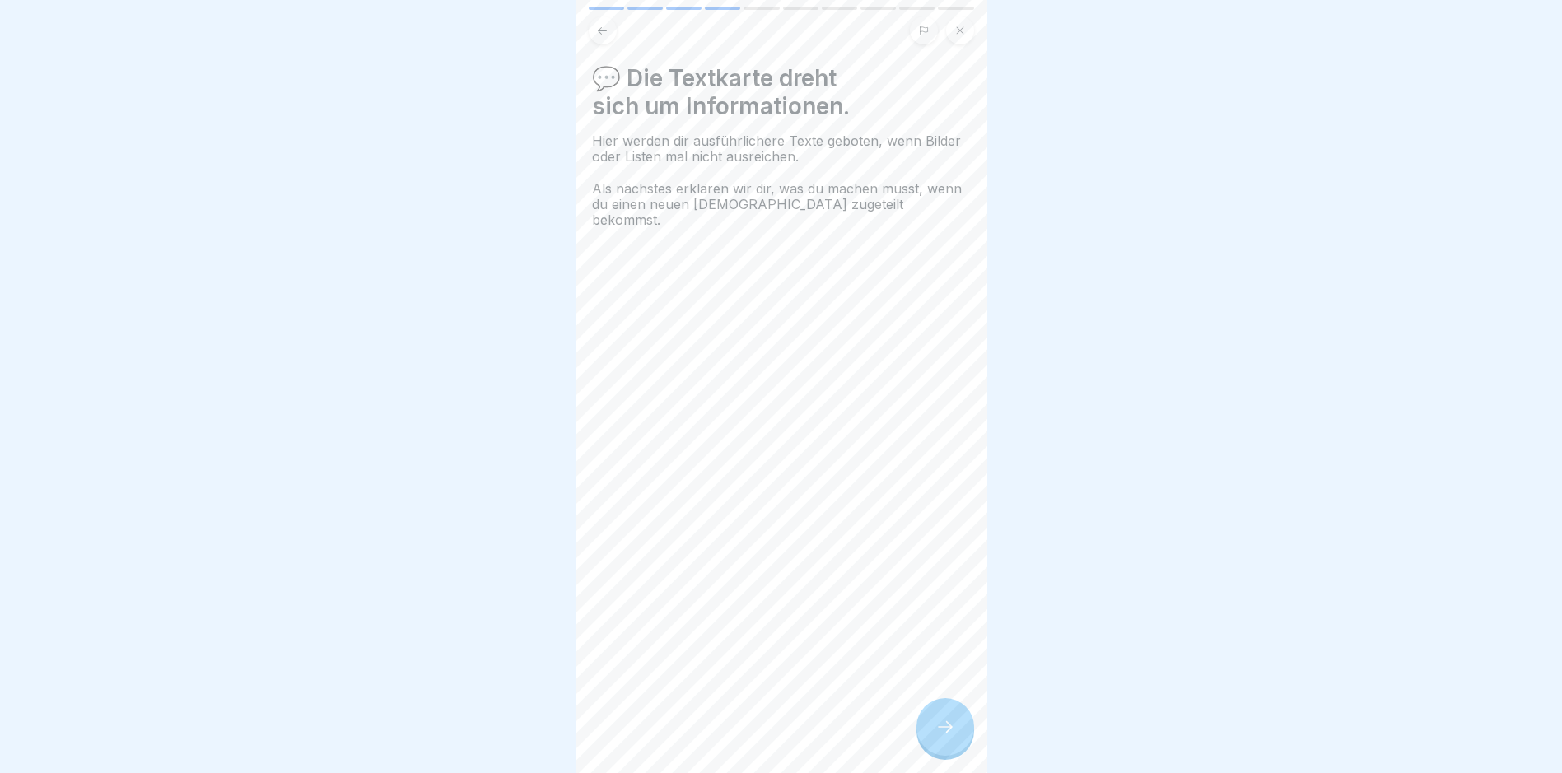
click at [950, 737] on icon at bounding box center [946, 727] width 20 height 20
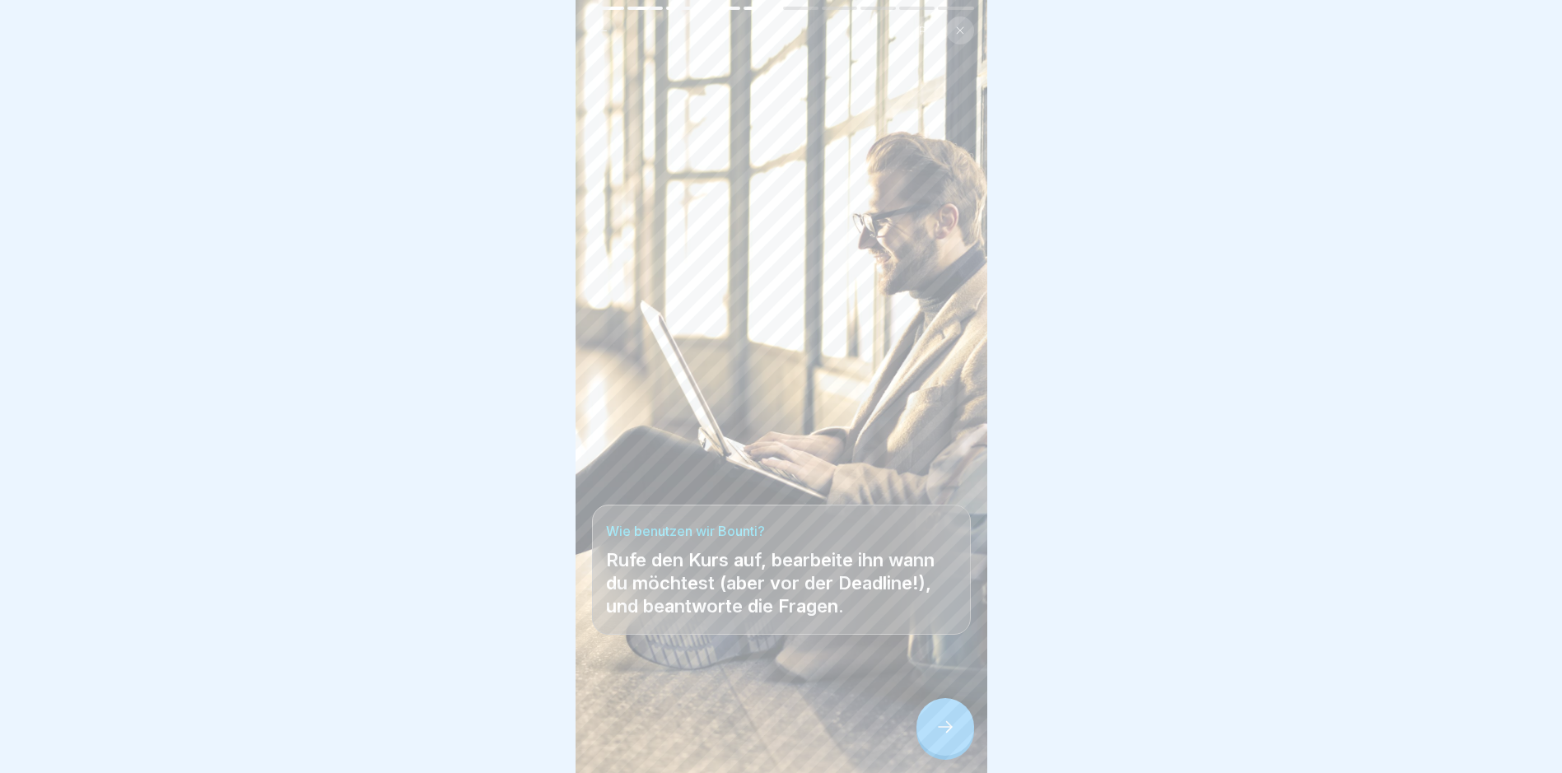
click at [950, 736] on icon at bounding box center [946, 727] width 20 height 20
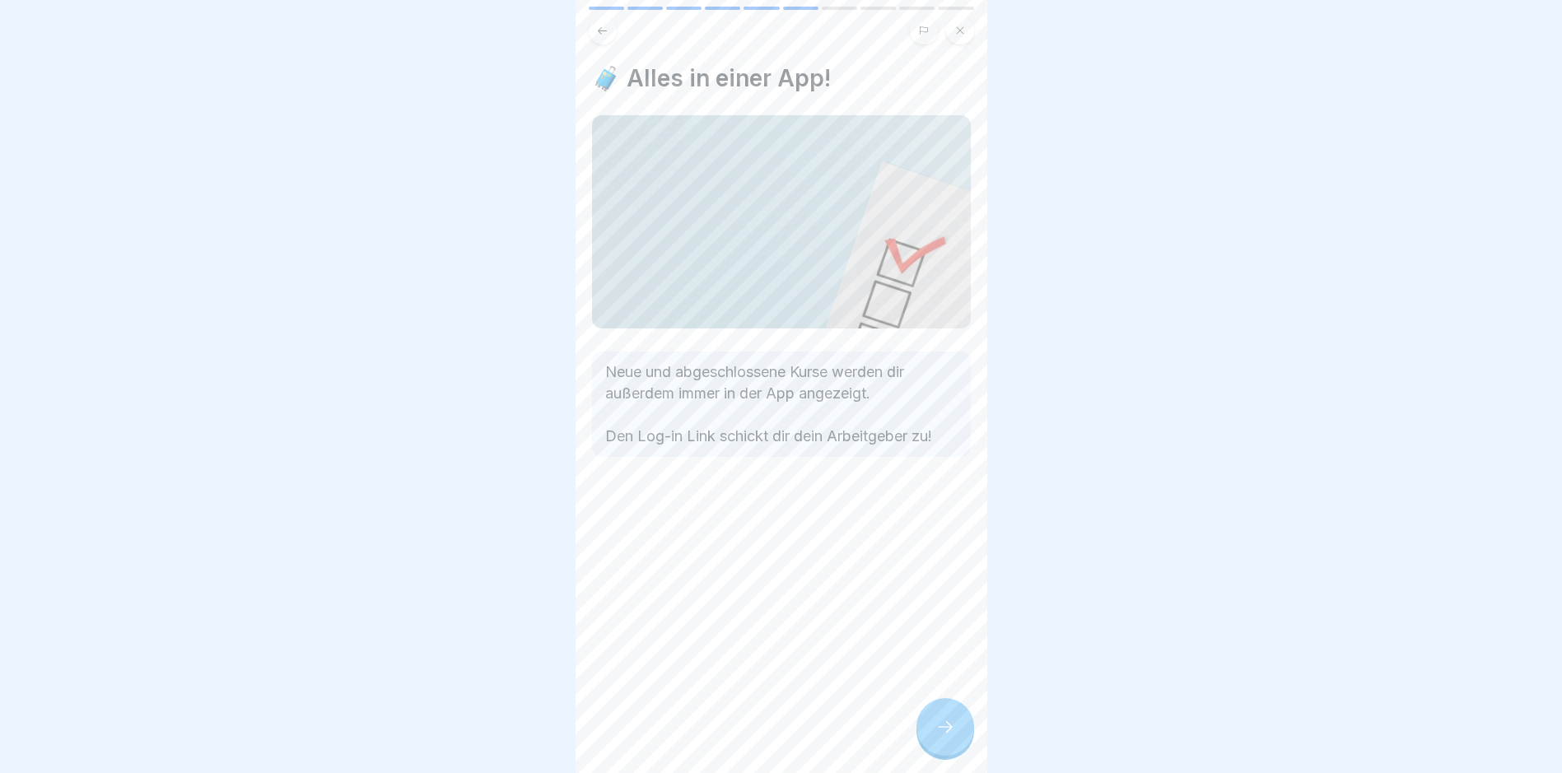
click at [950, 737] on icon at bounding box center [946, 727] width 20 height 20
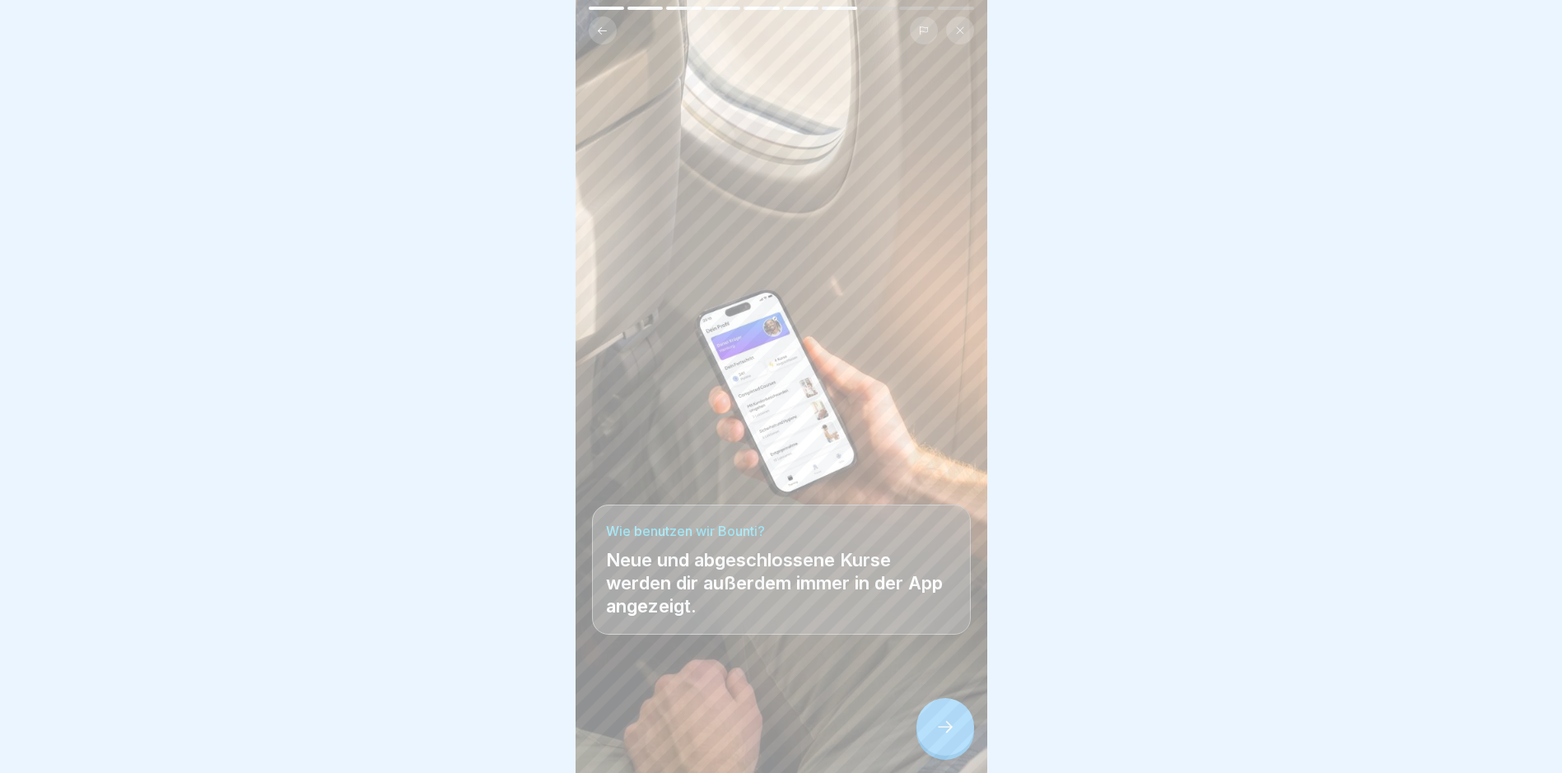
click at [950, 737] on icon at bounding box center [946, 727] width 20 height 20
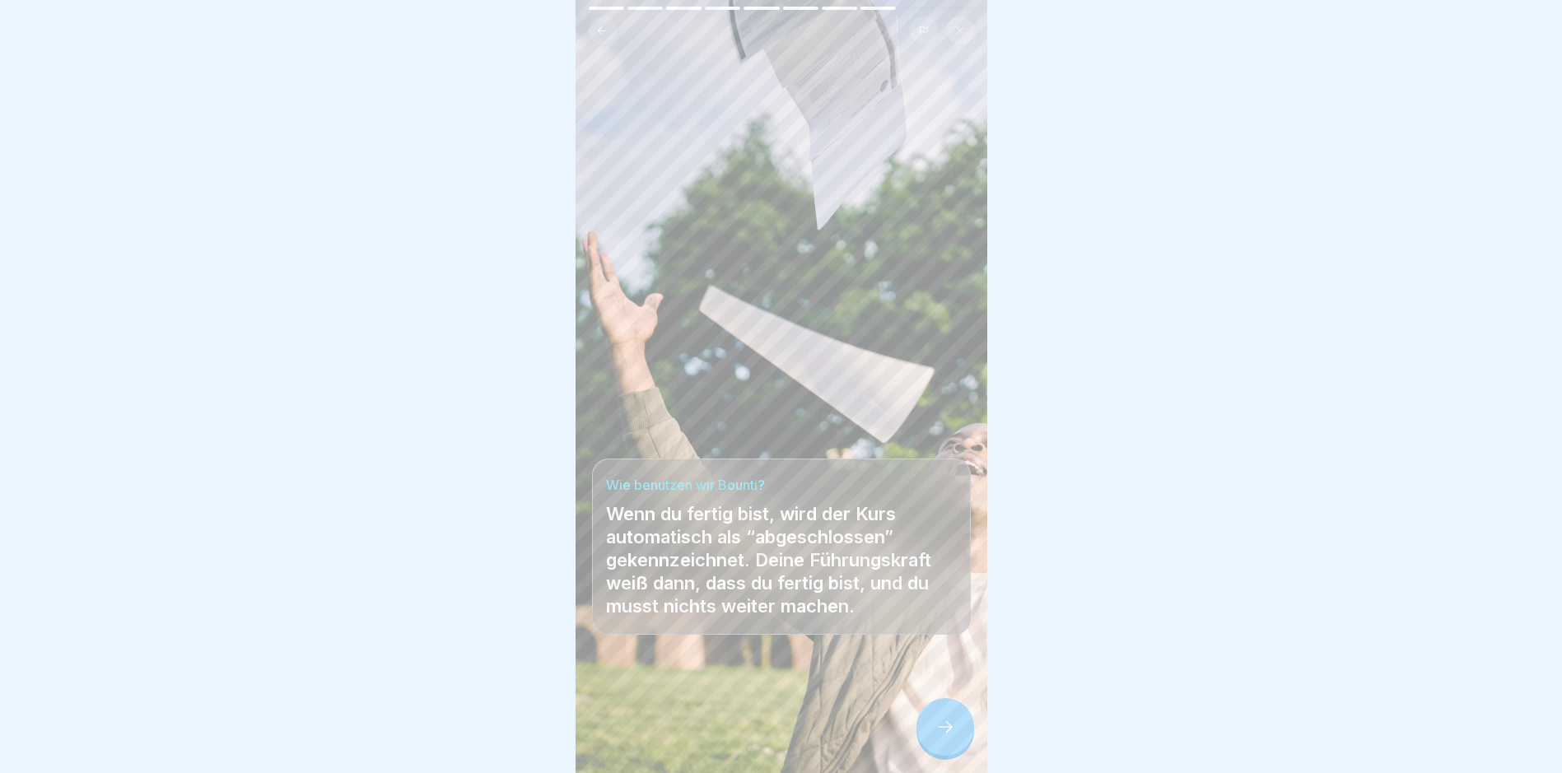
click at [948, 737] on icon at bounding box center [946, 727] width 20 height 20
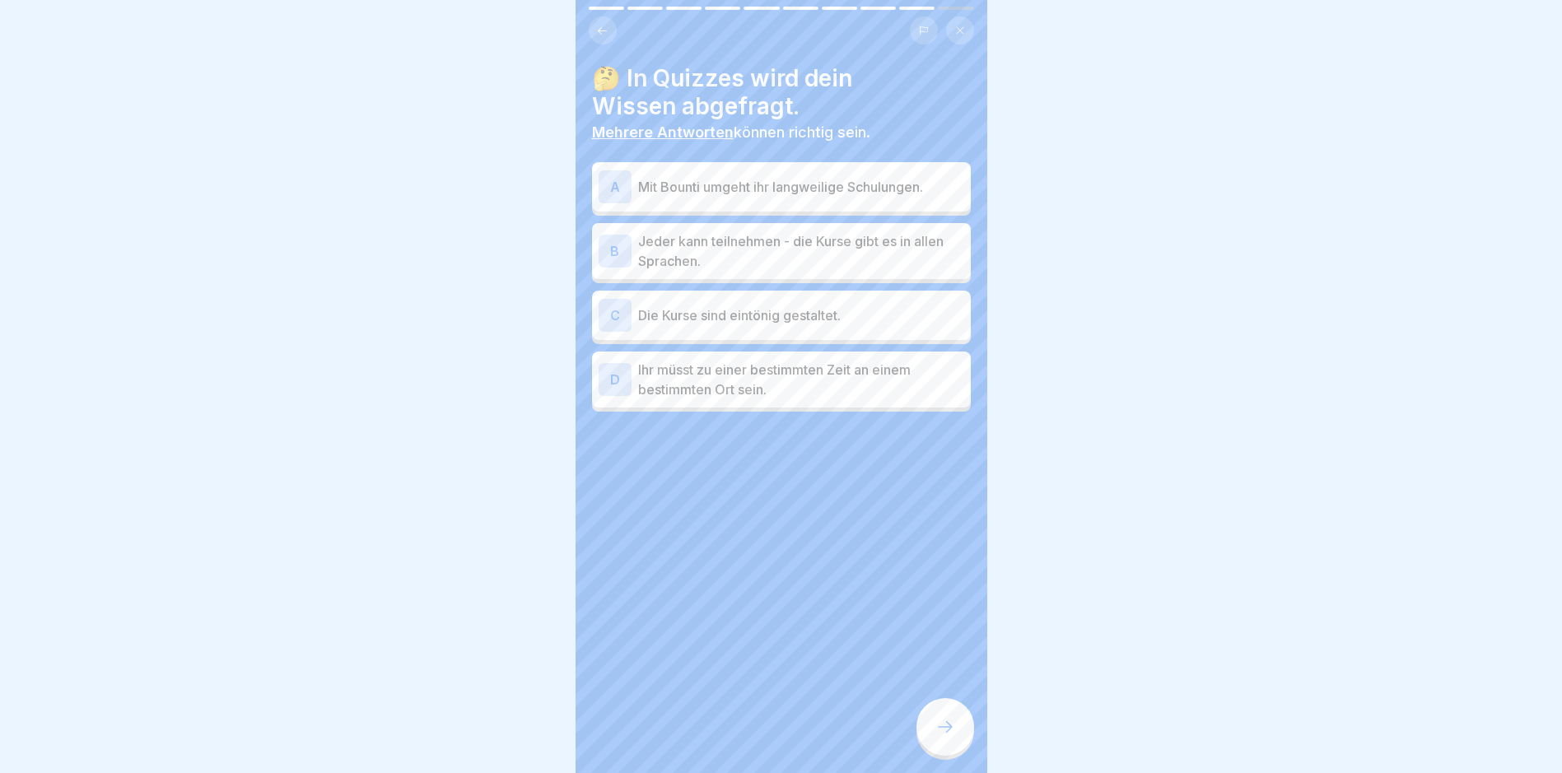
click at [614, 183] on div "A" at bounding box center [615, 186] width 33 height 33
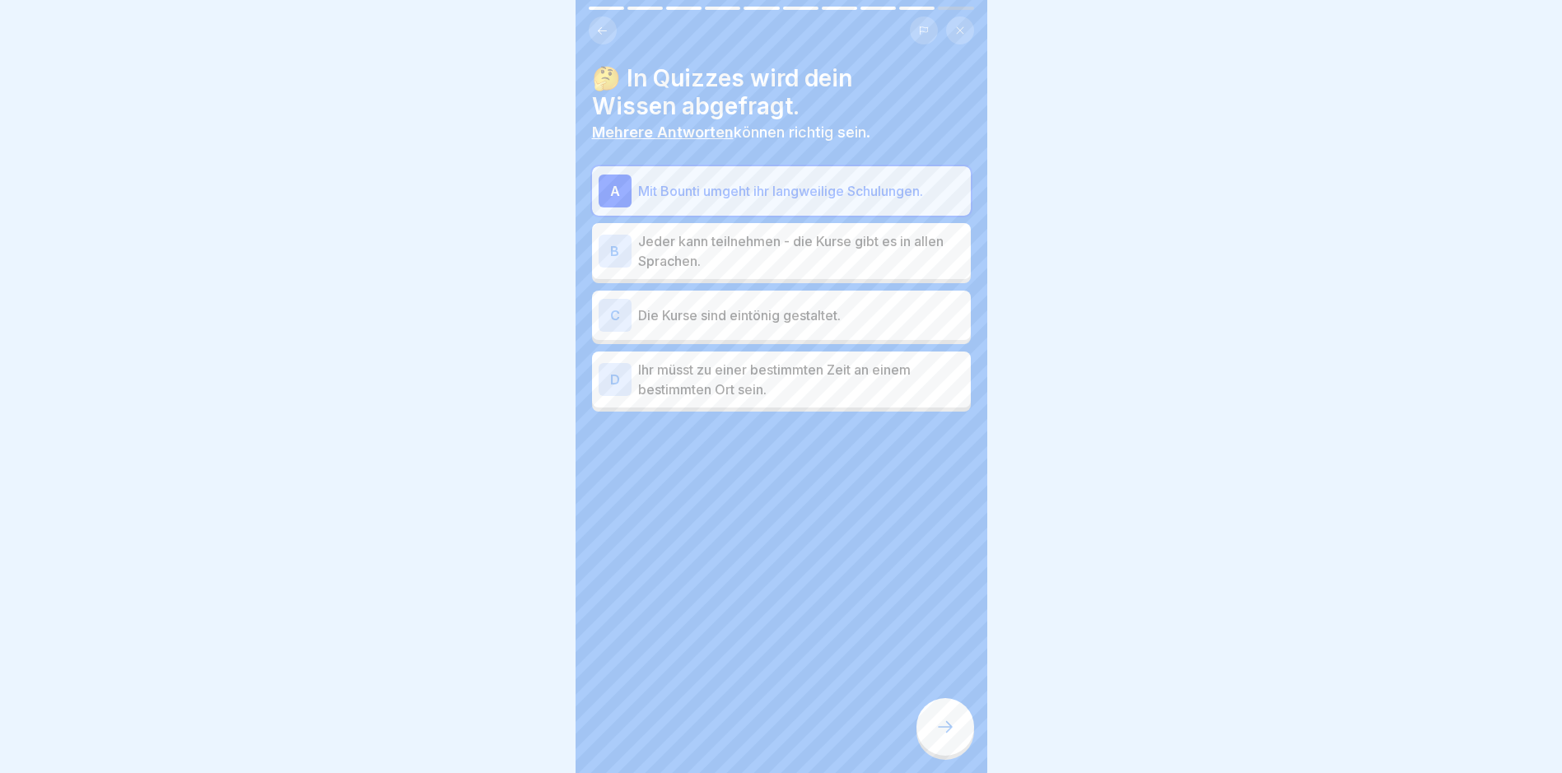
click at [613, 251] on div "B" at bounding box center [615, 251] width 33 height 33
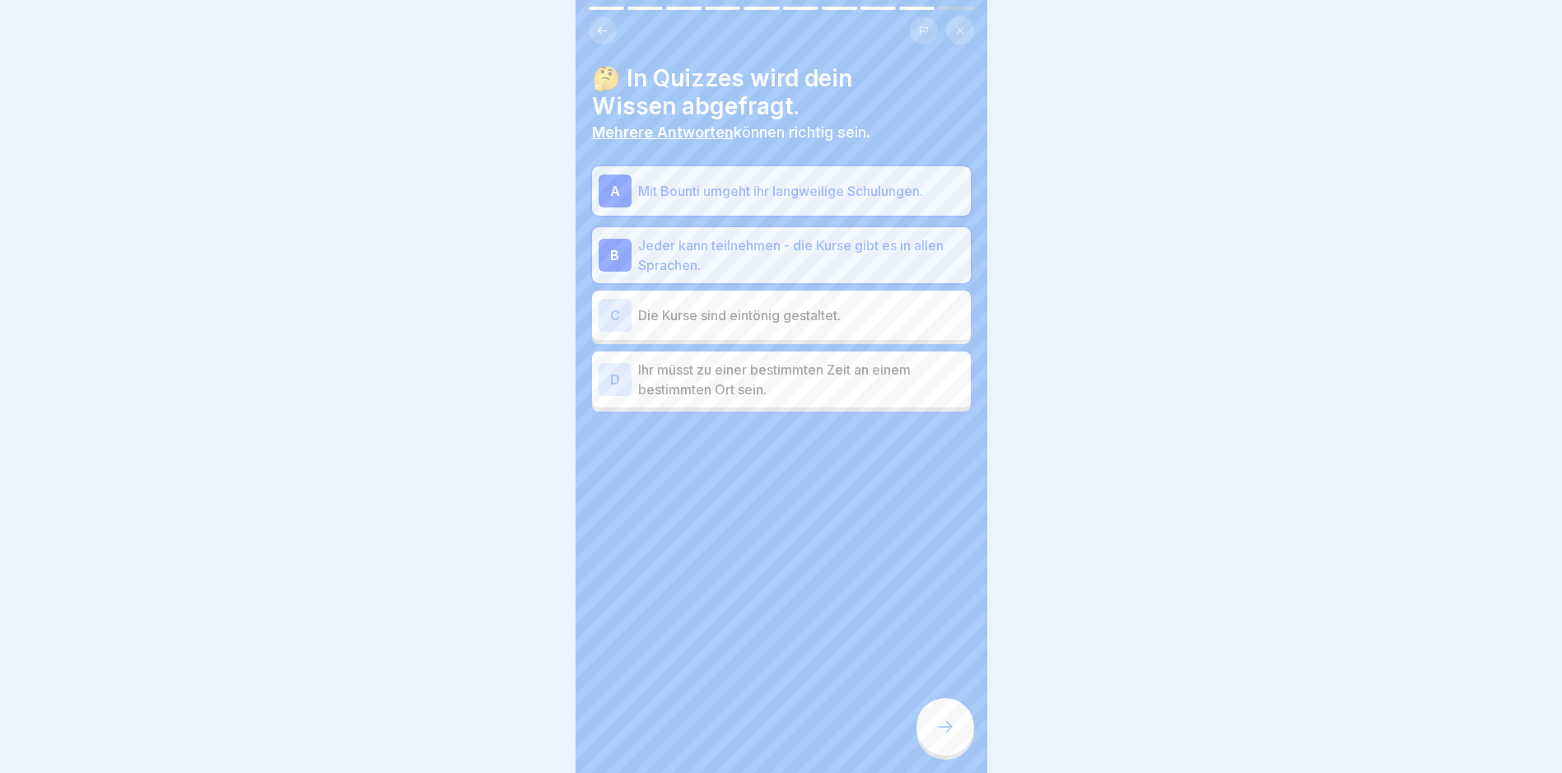
click at [951, 737] on icon at bounding box center [946, 727] width 20 height 20
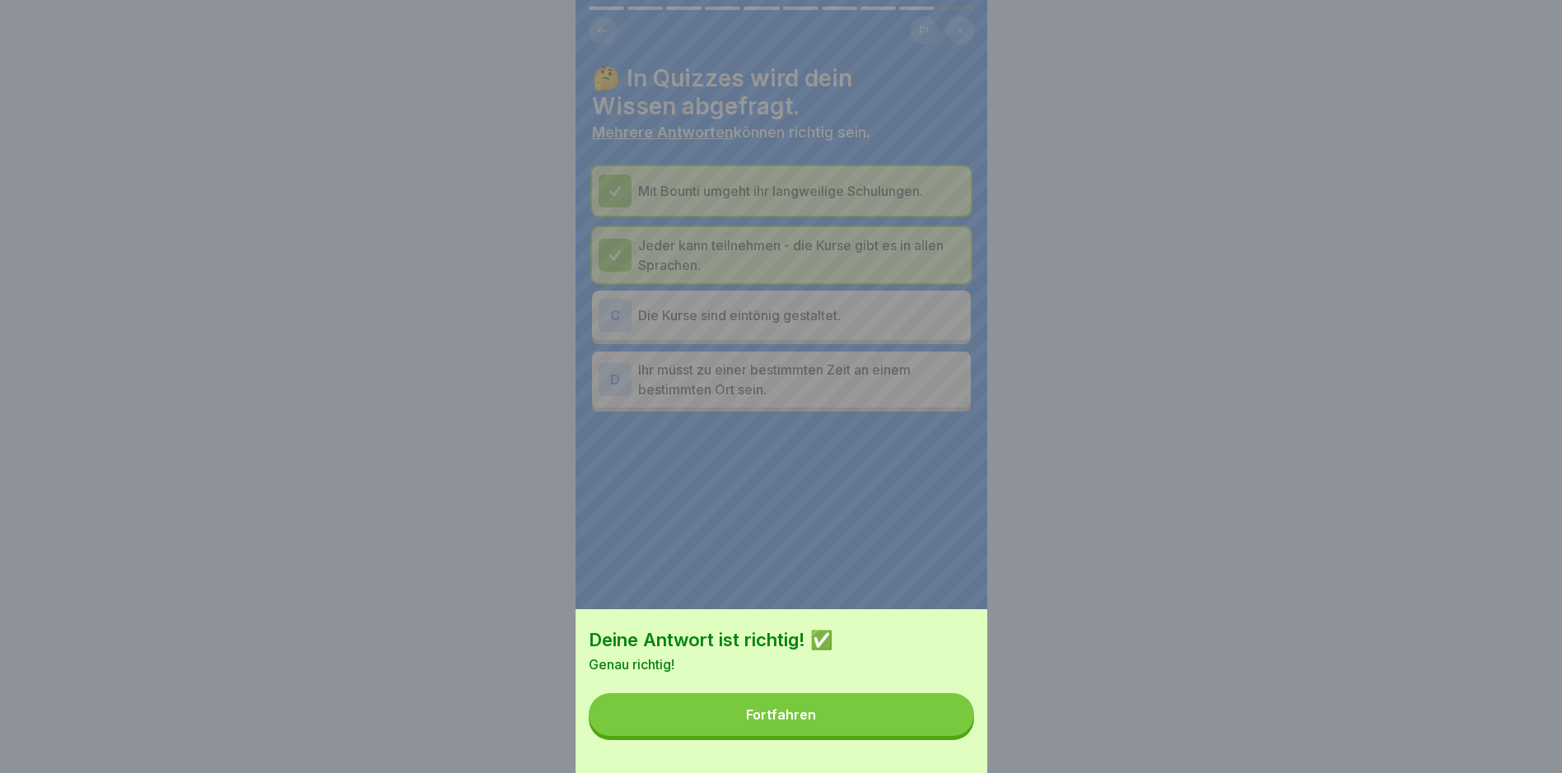
click at [826, 716] on button "Fortfahren" at bounding box center [781, 714] width 385 height 43
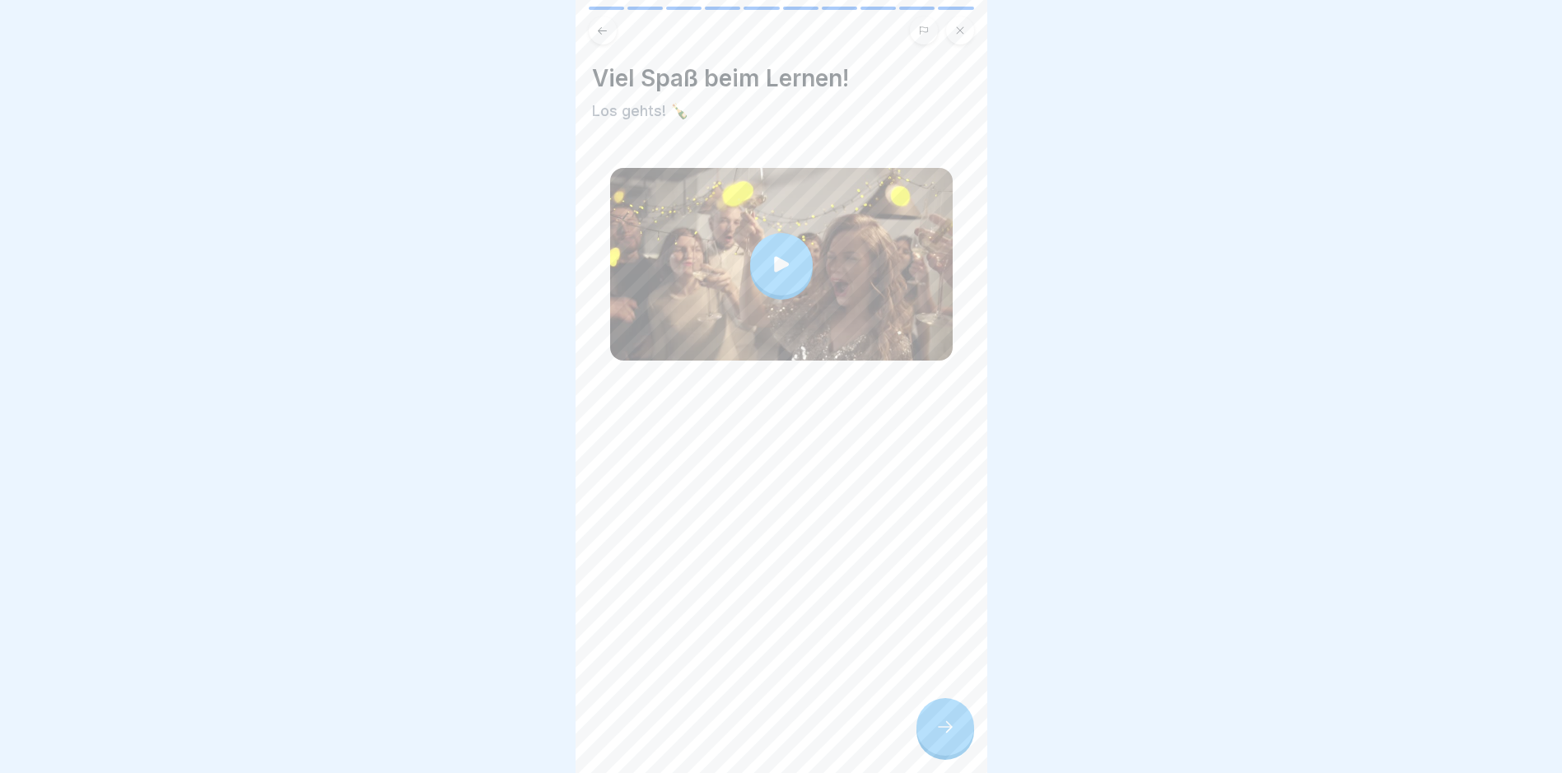
click at [936, 735] on icon at bounding box center [946, 727] width 20 height 20
click at [945, 737] on icon at bounding box center [946, 727] width 20 height 20
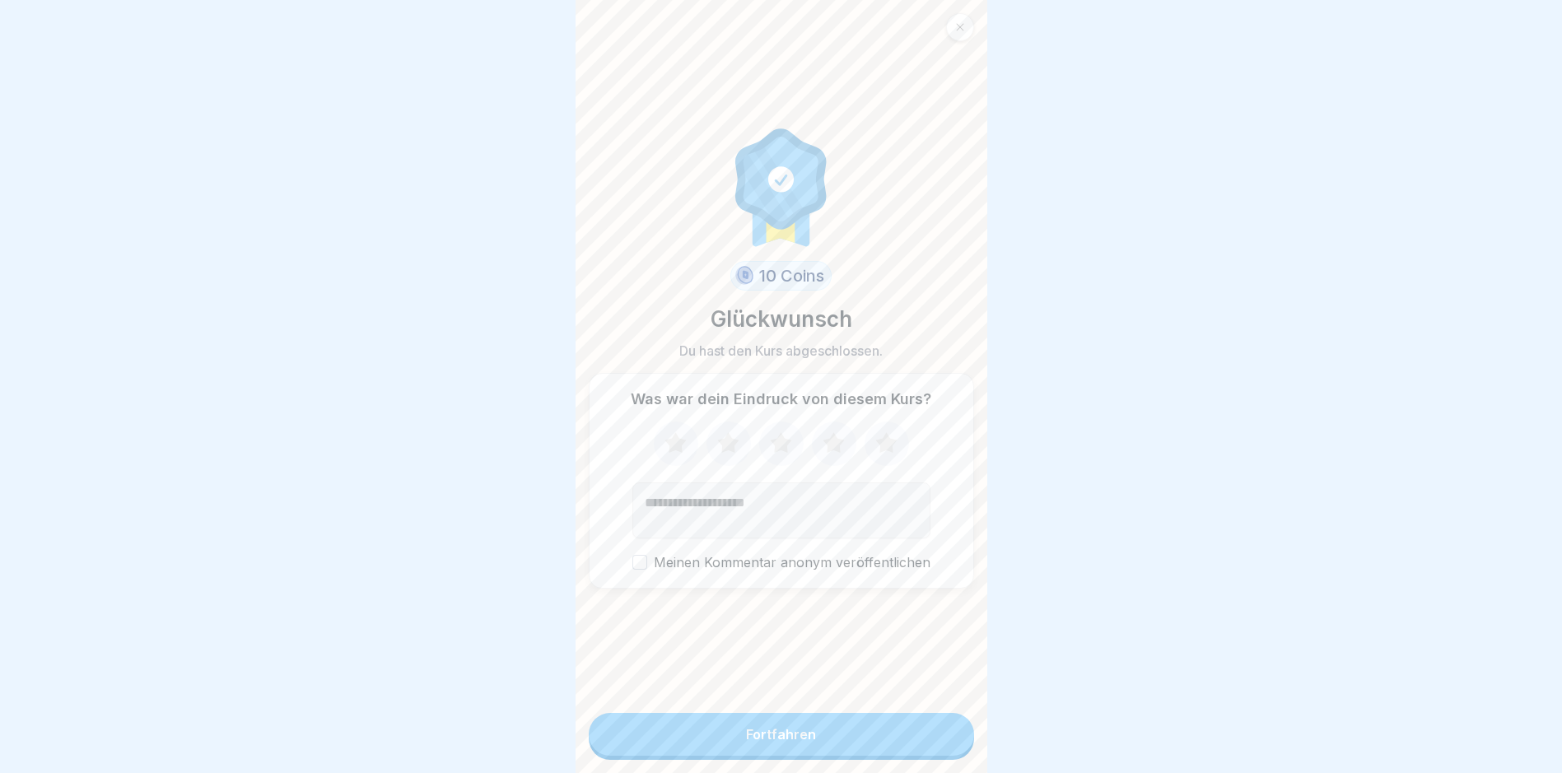
click at [771, 451] on icon at bounding box center [780, 442] width 21 height 21
click at [827, 453] on icon at bounding box center [833, 442] width 21 height 21
click at [791, 729] on button "Fortfahren" at bounding box center [781, 734] width 385 height 43
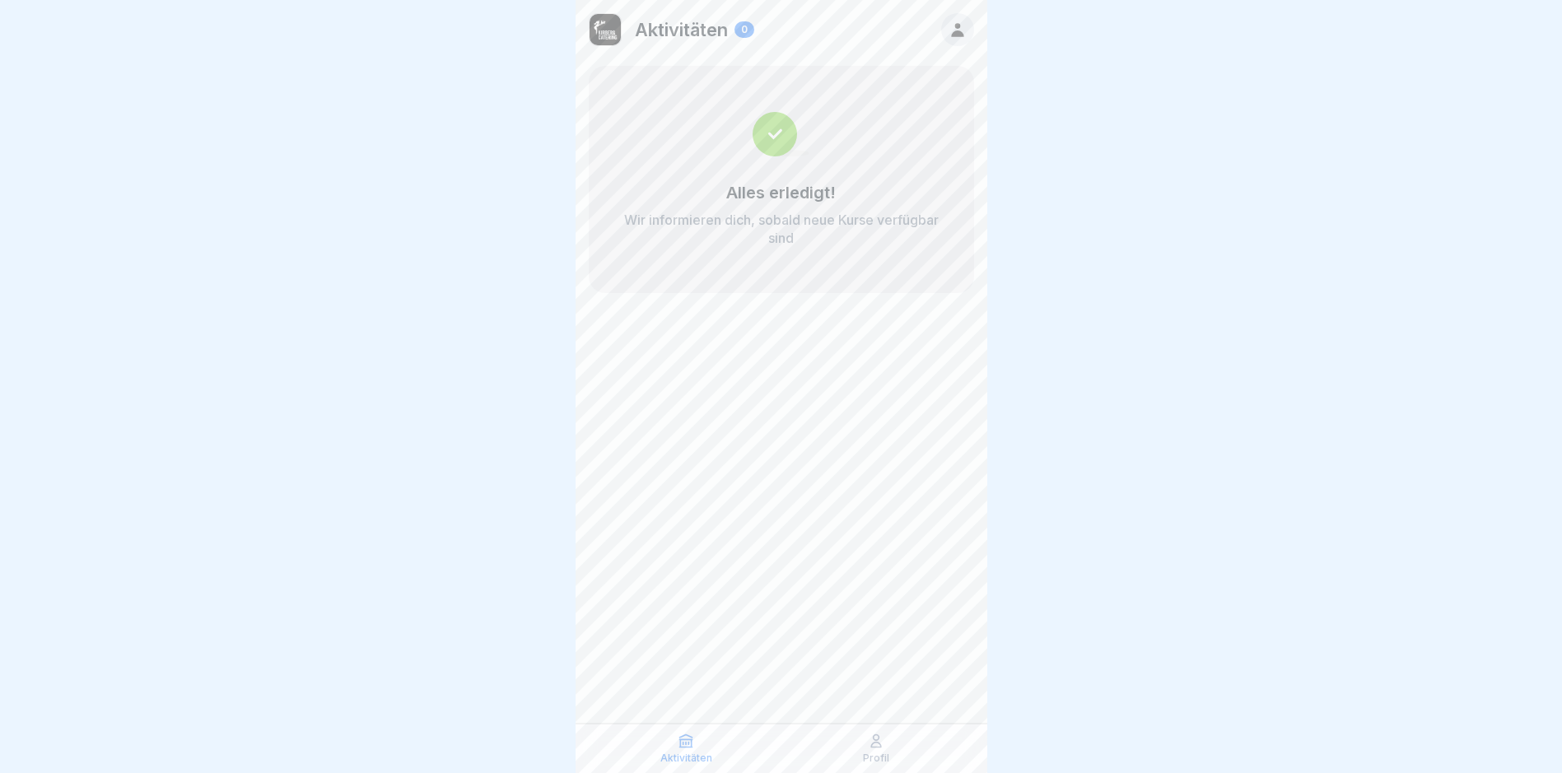
click at [866, 757] on p "Profil" at bounding box center [876, 759] width 26 height 12
